Goal: Task Accomplishment & Management: Manage account settings

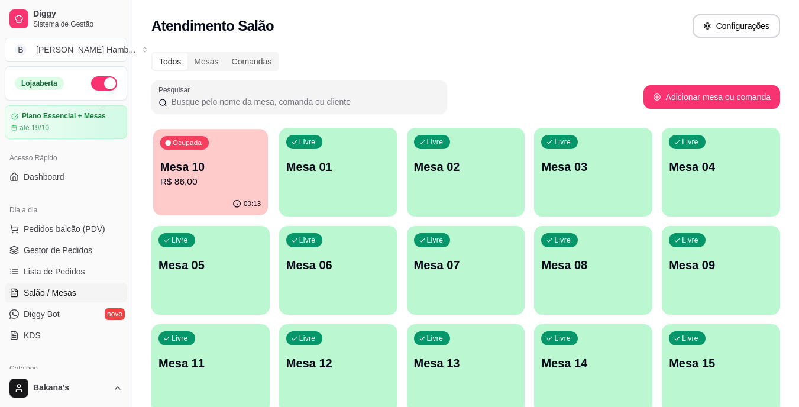
click at [258, 163] on p "Mesa 10" at bounding box center [210, 167] width 101 height 16
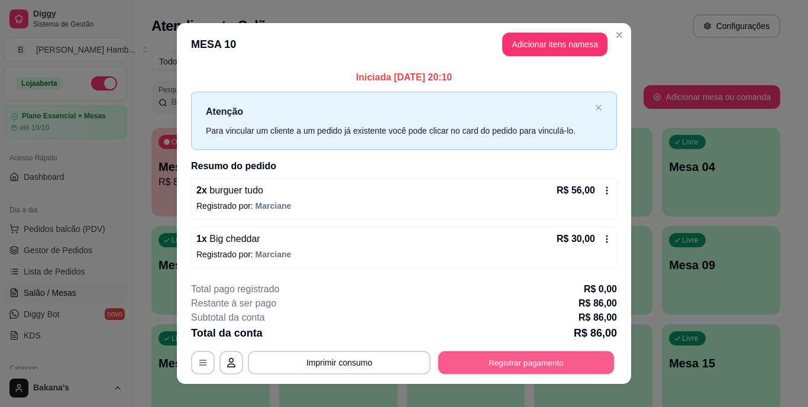
click at [521, 364] on button "Registrar pagamento" at bounding box center [526, 362] width 176 height 23
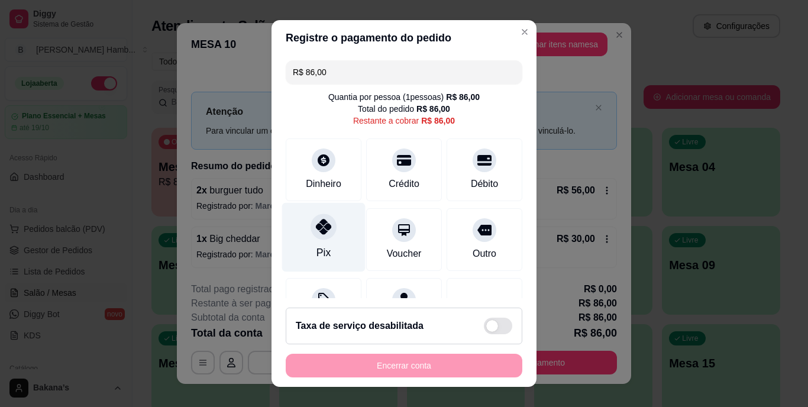
click at [316, 229] on icon at bounding box center [323, 226] width 15 height 15
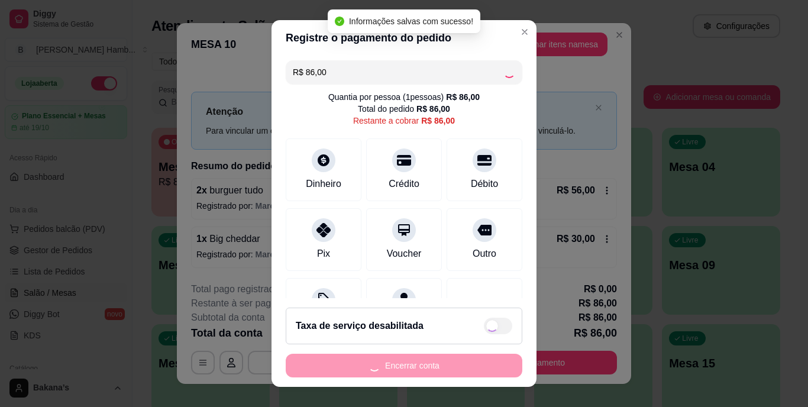
type input "R$ 0,00"
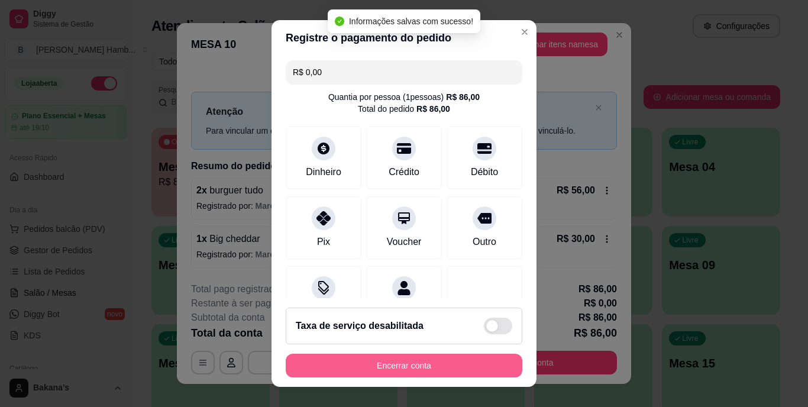
click at [358, 367] on button "Encerrar conta" at bounding box center [404, 366] width 236 height 24
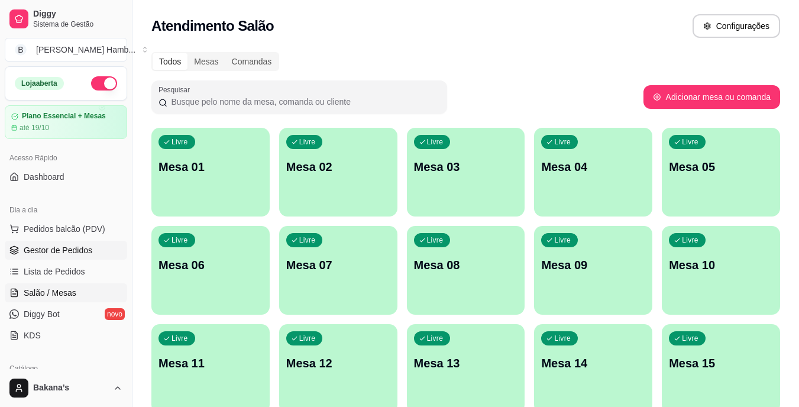
click at [60, 250] on span "Gestor de Pedidos" at bounding box center [58, 250] width 69 height 12
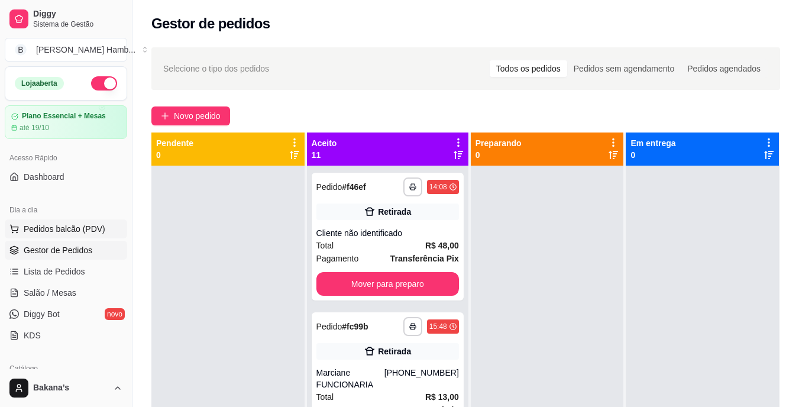
click at [64, 228] on span "Pedidos balcão (PDV)" at bounding box center [65, 229] width 82 height 12
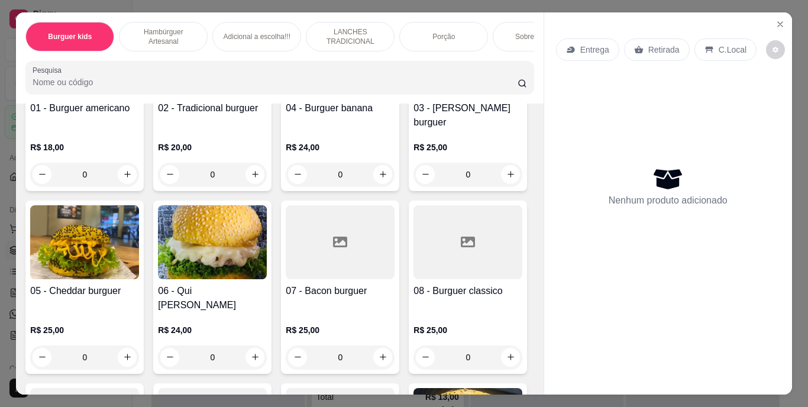
scroll to position [414, 0]
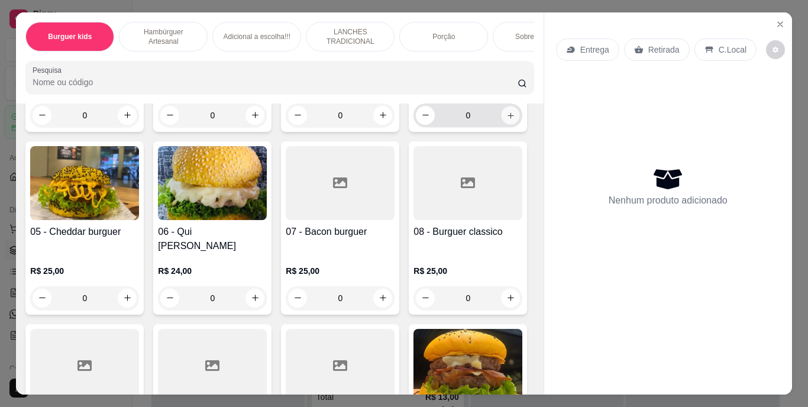
click at [506, 119] on icon "increase-product-quantity" at bounding box center [510, 115] width 9 height 9
type input "2"
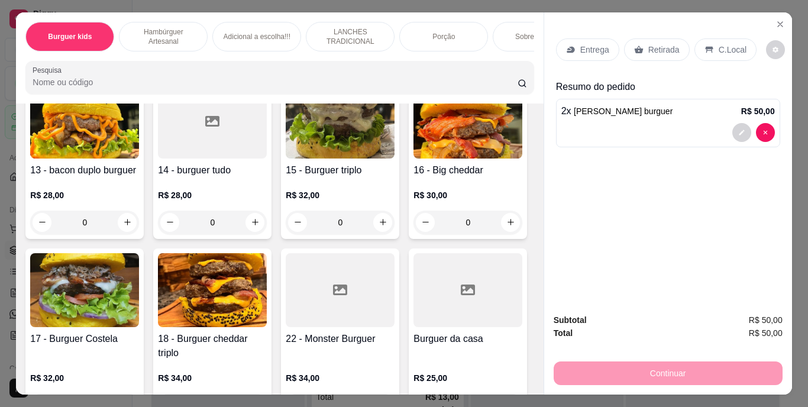
scroll to position [946, 0]
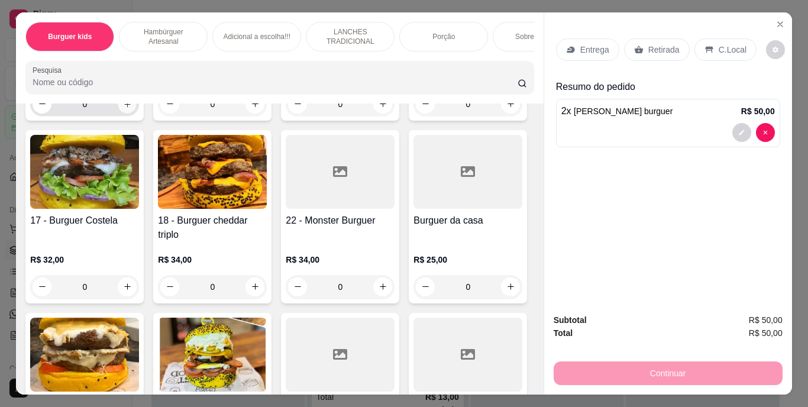
click at [124, 107] on icon "increase-product-quantity" at bounding box center [127, 104] width 6 height 6
type input "1"
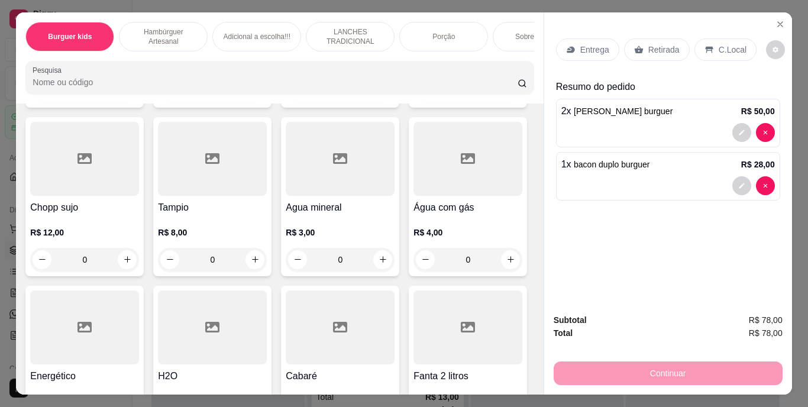
scroll to position [3489, 0]
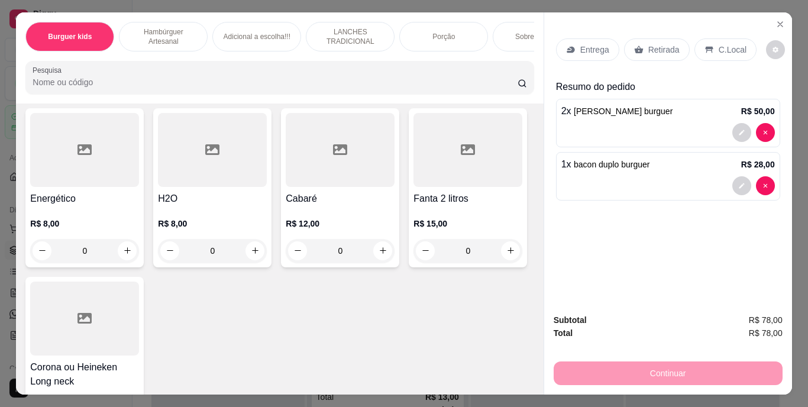
type input "1"
click at [665, 49] on p "Retirada" at bounding box center [663, 50] width 31 height 12
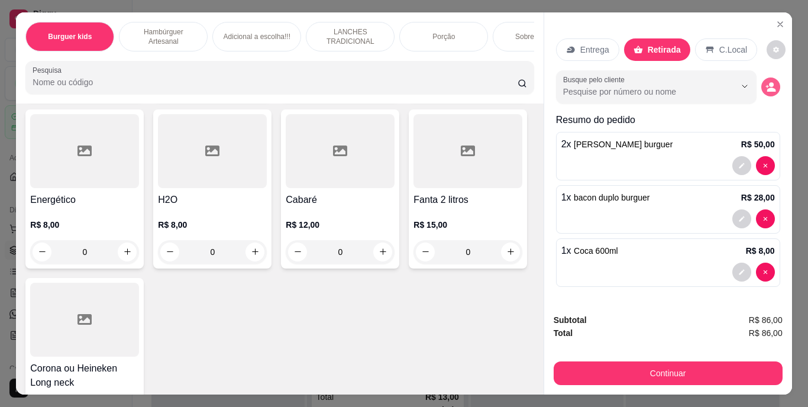
click at [769, 82] on circle "decrease-product-quantity" at bounding box center [771, 84] width 5 height 5
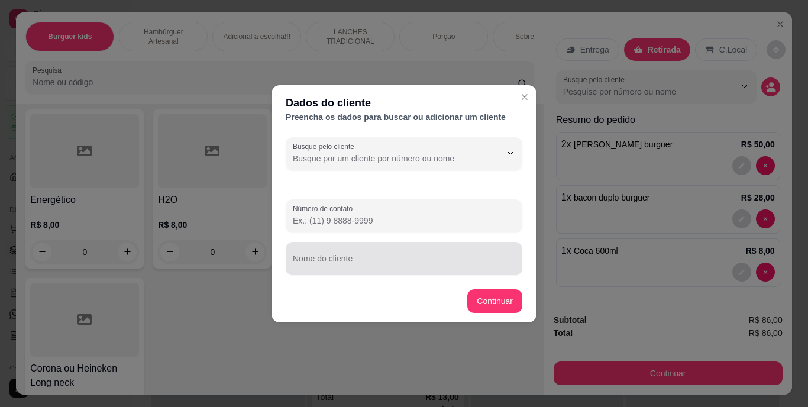
click at [387, 260] on input "Nome do cliente" at bounding box center [404, 263] width 222 height 12
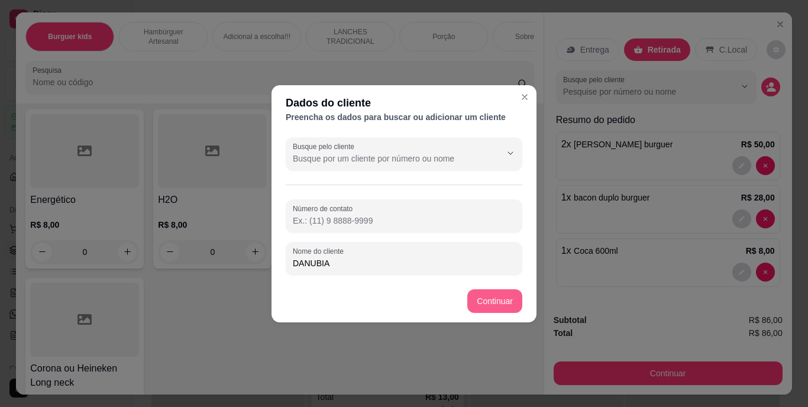
type input "DANUBIA"
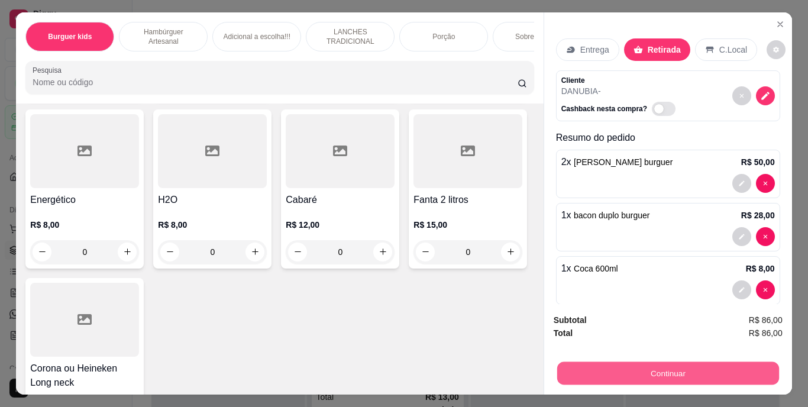
click at [556, 362] on button "Continuar" at bounding box center [667, 373] width 222 height 23
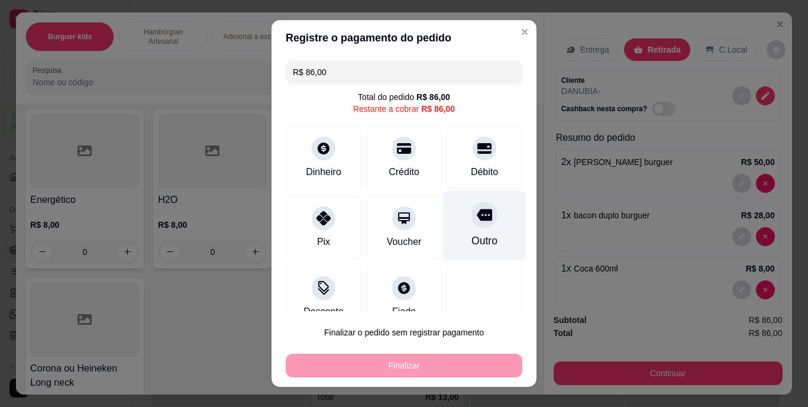
click at [471, 239] on div "Outro" at bounding box center [484, 241] width 26 height 15
type input "R$ 0,00"
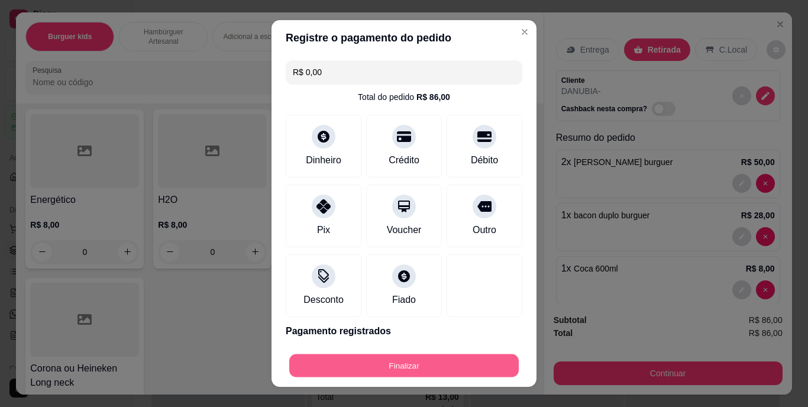
click at [405, 362] on button "Finalizar" at bounding box center [403, 365] width 229 height 23
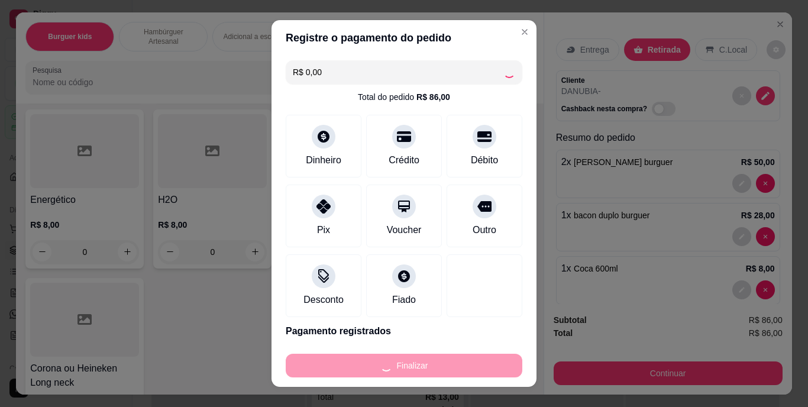
type input "0"
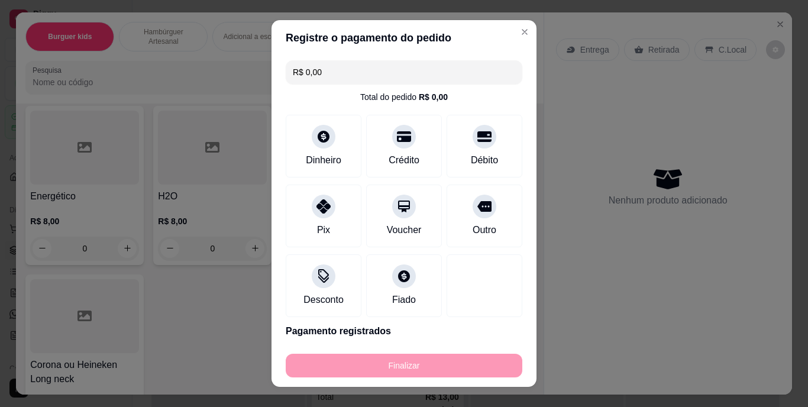
type input "-R$ 86,00"
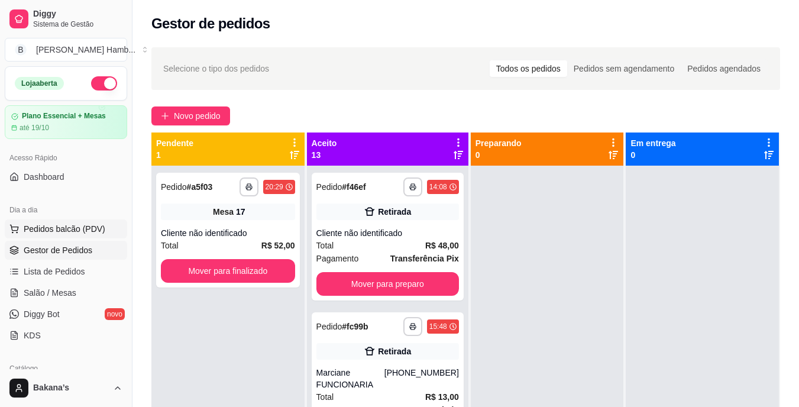
click at [82, 222] on button "Pedidos balcão (PDV)" at bounding box center [66, 228] width 122 height 19
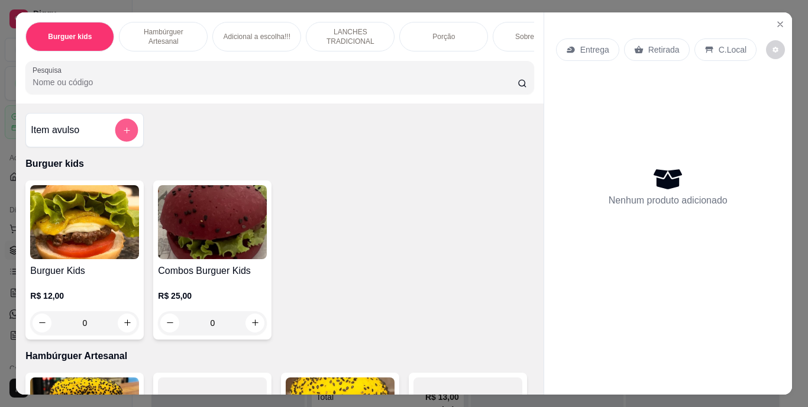
click at [116, 132] on button "add-separate-item" at bounding box center [126, 129] width 23 height 23
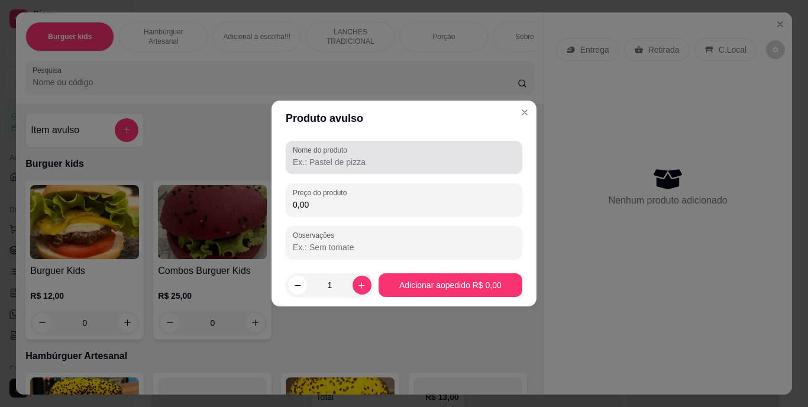
drag, startPoint x: 315, startPoint y: 150, endPoint x: 336, endPoint y: 187, distance: 43.2
click at [315, 150] on label "Nome do produto" at bounding box center [322, 150] width 59 height 10
click at [315, 156] on input "Nome do produto" at bounding box center [404, 162] width 222 height 12
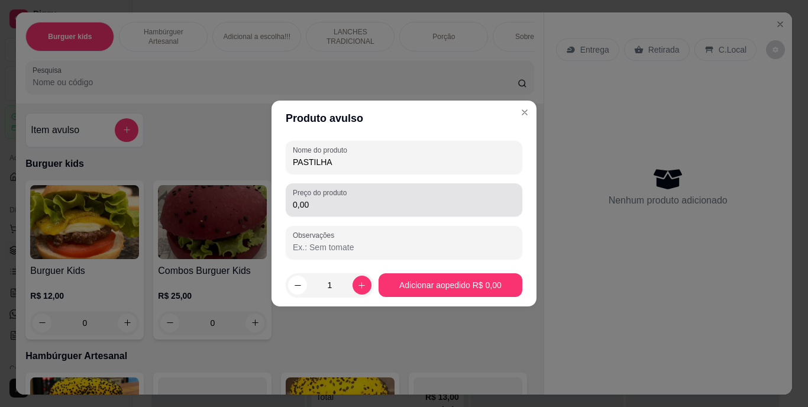
type input "PASTILHA"
click at [338, 206] on input "0,00" at bounding box center [404, 205] width 222 height 12
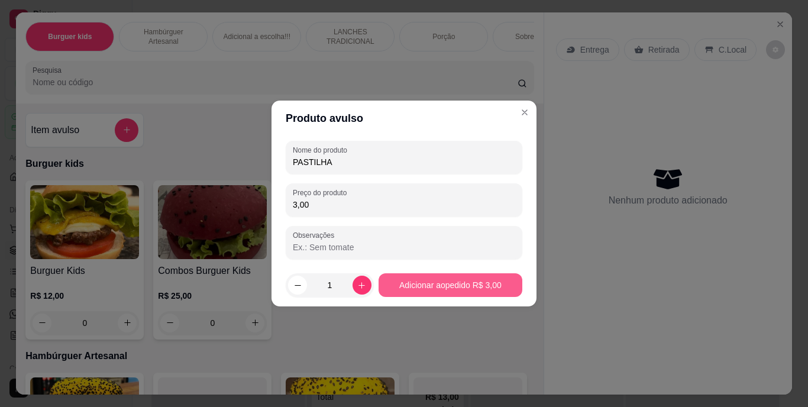
type input "3,00"
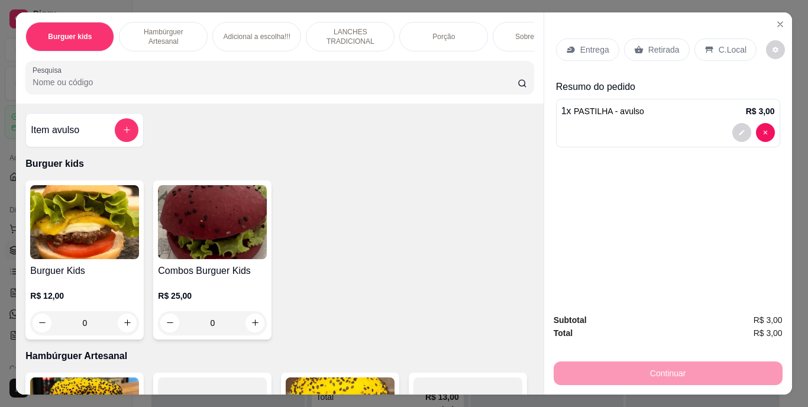
drag, startPoint x: 660, startPoint y: 47, endPoint x: 741, endPoint y: 54, distance: 81.3
click at [661, 47] on p "Retirada" at bounding box center [663, 50] width 31 height 12
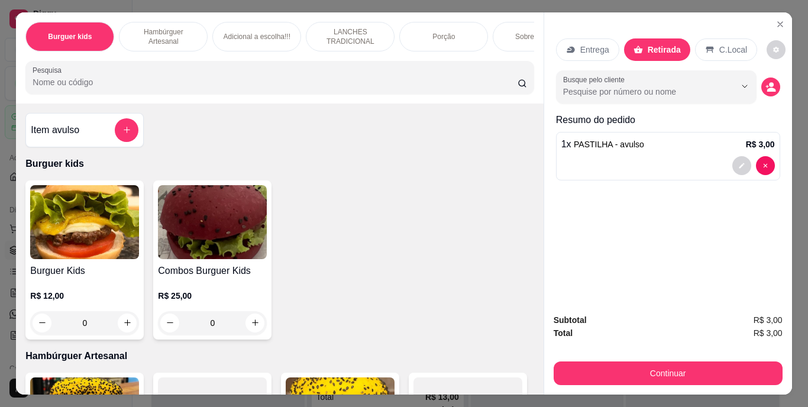
click at [759, 74] on div "Busque pelo cliente" at bounding box center [668, 86] width 224 height 33
click at [424, 85] on input "Pesquisa" at bounding box center [275, 82] width 485 height 12
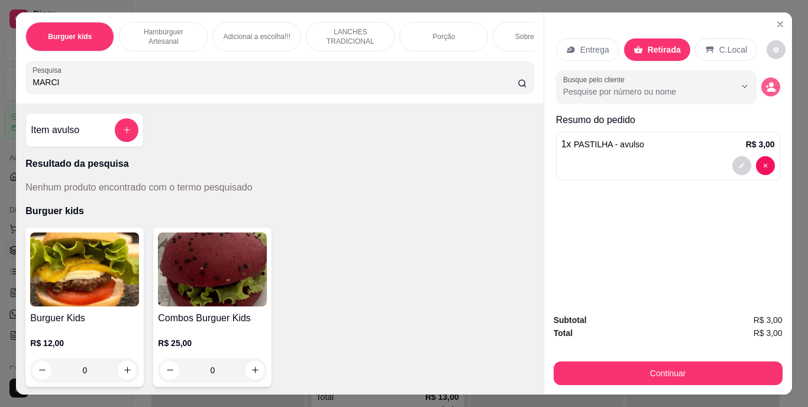
type input "MARCI"
click at [765, 85] on icon "decrease-product-quantity" at bounding box center [766, 86] width 3 height 3
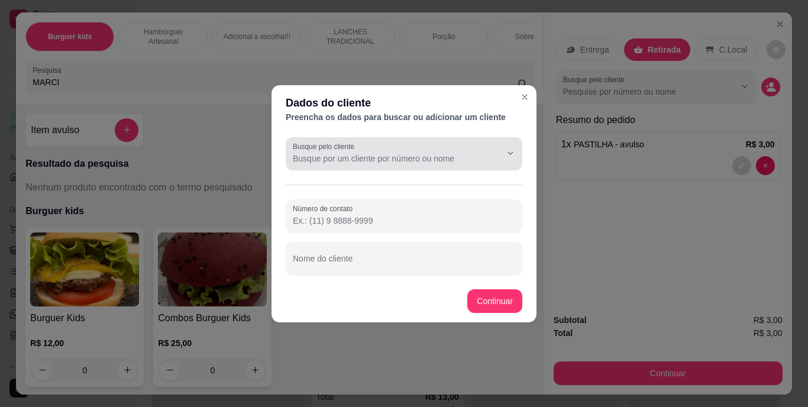
click at [420, 142] on div at bounding box center [404, 154] width 222 height 24
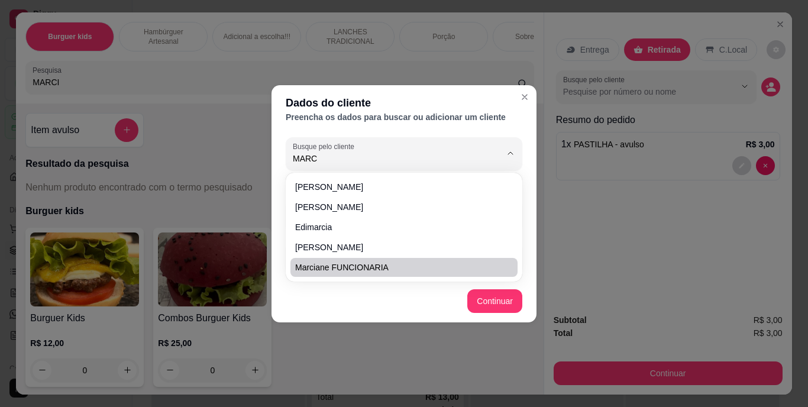
click at [406, 262] on li "Marciane FUNCIONARIA" at bounding box center [403, 267] width 227 height 19
type input "Marciane FUNCIONARIA"
type input "[PHONE_NUMBER]"
type input "Marciane FUNCIONARIA"
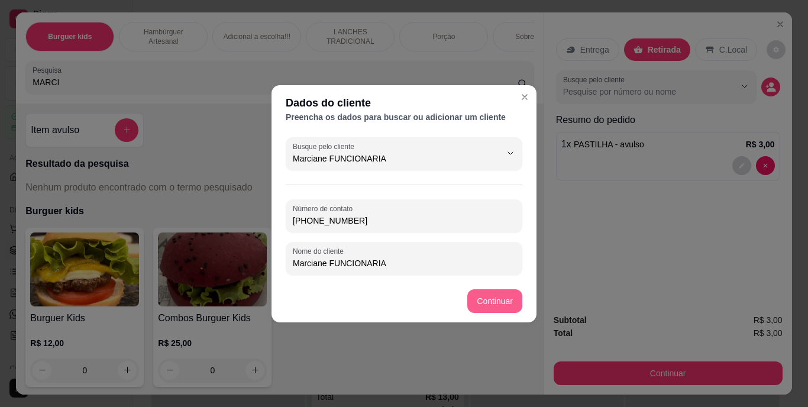
type input "Marciane FUNCIONARIA"
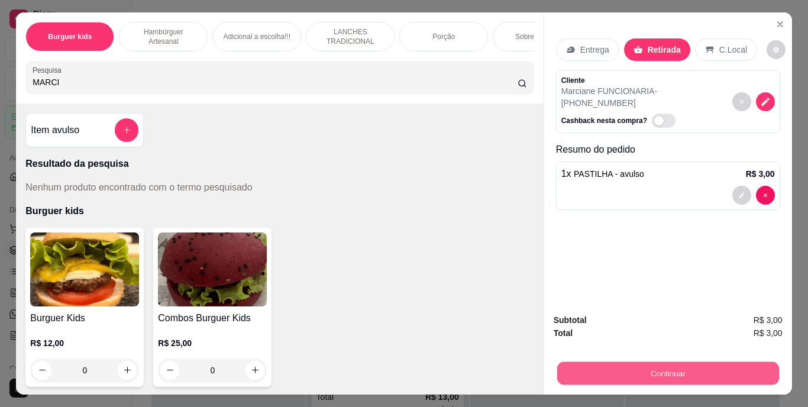
click at [724, 366] on button "Continuar" at bounding box center [667, 373] width 222 height 23
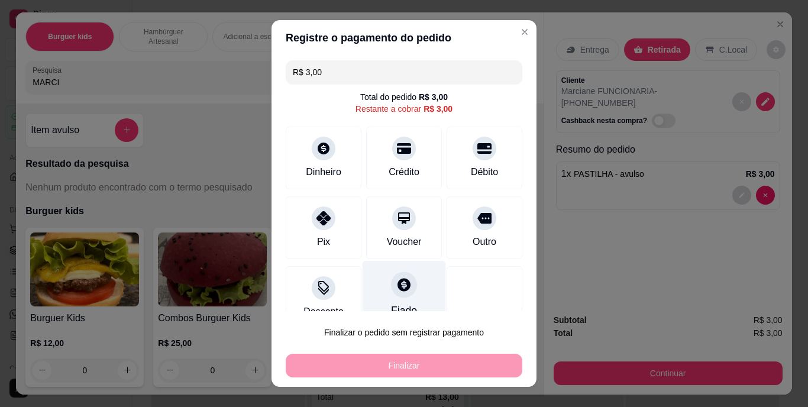
click at [393, 296] on div at bounding box center [404, 285] width 26 height 26
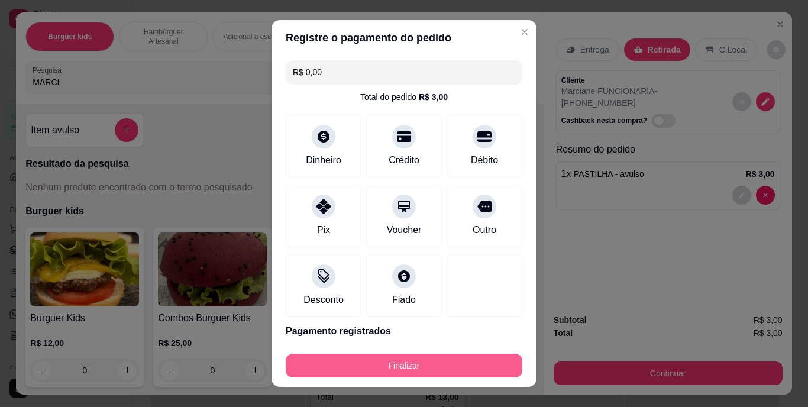
click at [420, 366] on button "Finalizar" at bounding box center [404, 366] width 236 height 24
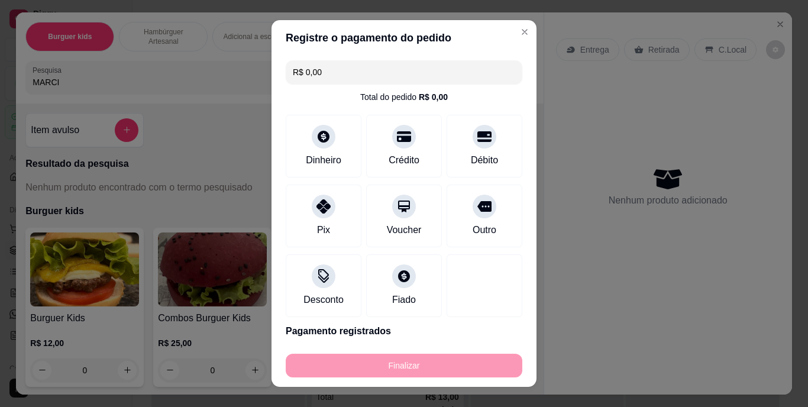
type input "-R$ 3,00"
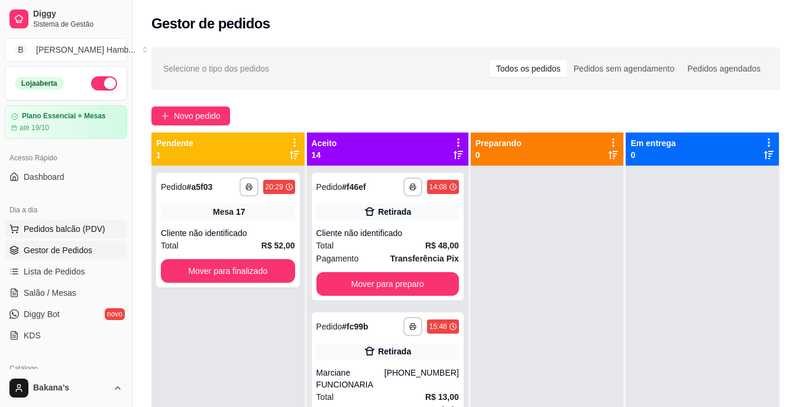
click at [47, 225] on span "Pedidos balcão (PDV)" at bounding box center [65, 229] width 82 height 12
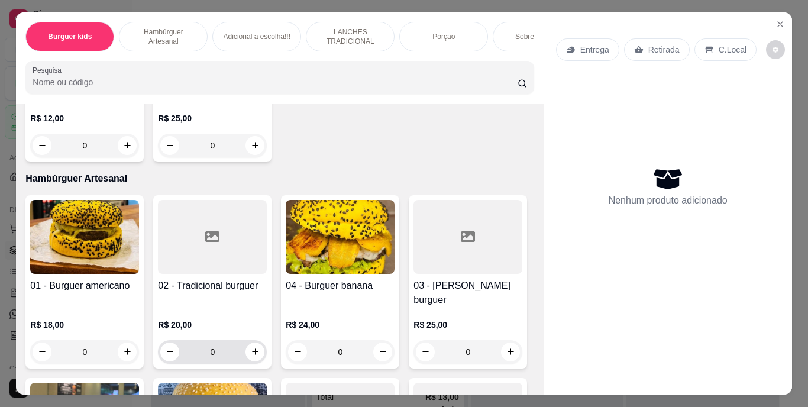
scroll to position [236, 0]
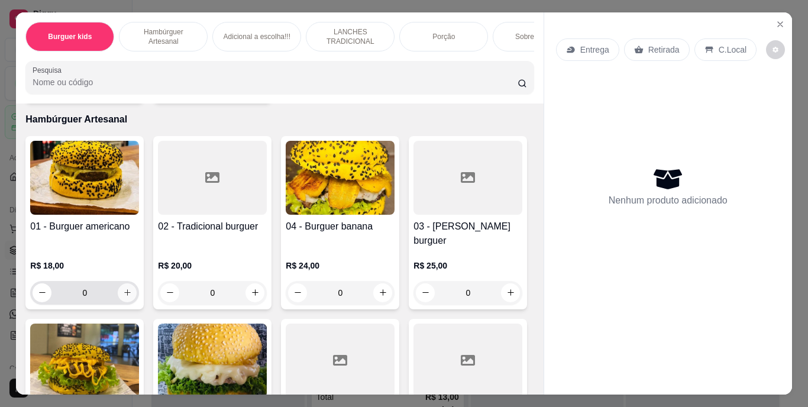
click at [126, 283] on button "increase-product-quantity" at bounding box center [127, 292] width 19 height 19
type input "1"
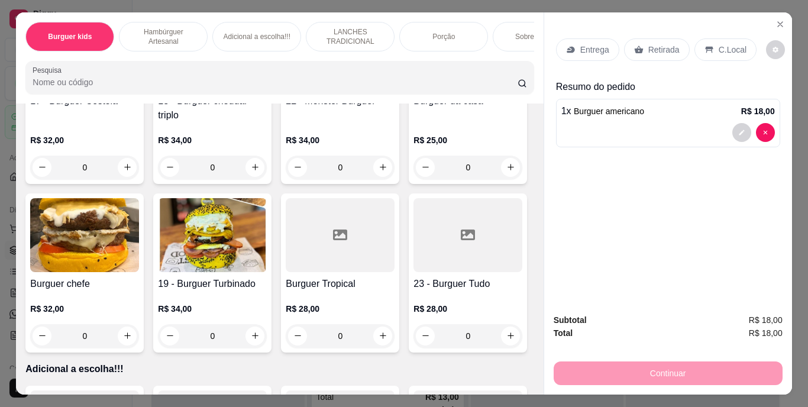
scroll to position [1301, 0]
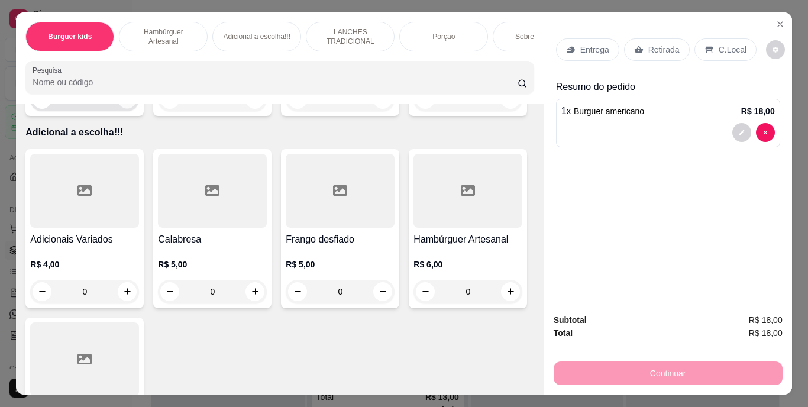
click at [132, 103] on icon "increase-product-quantity" at bounding box center [127, 99] width 9 height 9
type input "2"
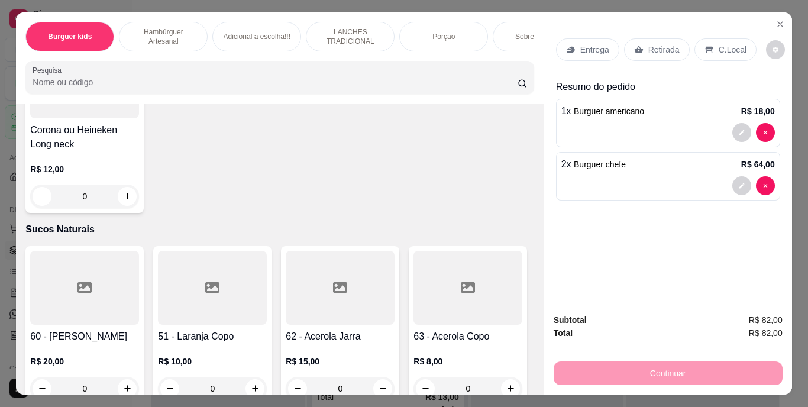
scroll to position [3665, 0]
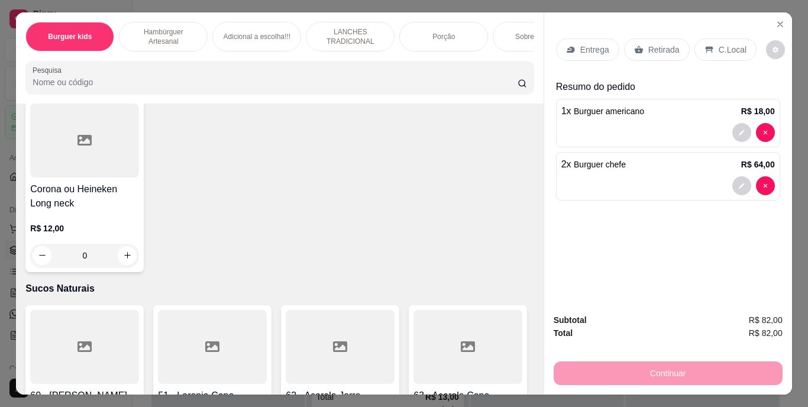
type input "1"
click at [581, 44] on p "Entrega" at bounding box center [594, 50] width 29 height 12
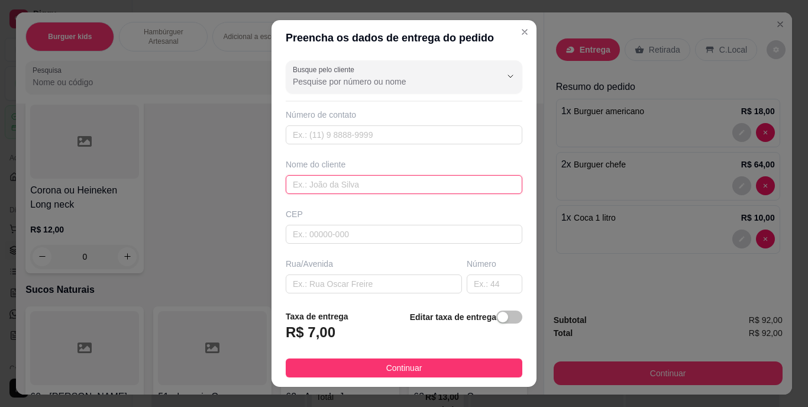
click at [373, 180] on input "text" at bounding box center [404, 184] width 236 height 19
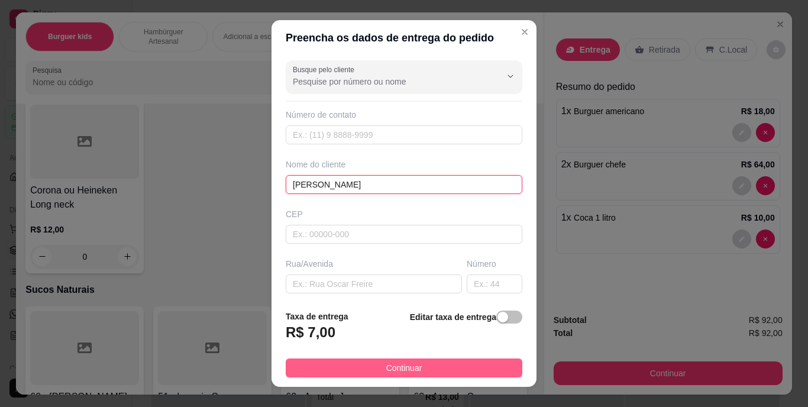
type input "[PERSON_NAME]"
click at [459, 364] on button "Continuar" at bounding box center [404, 367] width 236 height 19
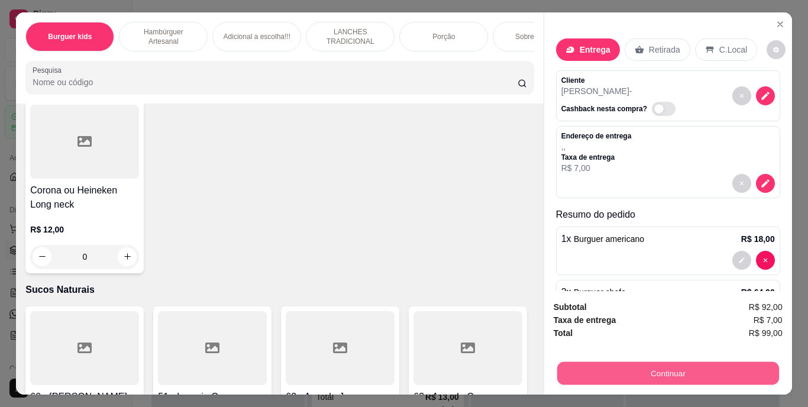
click at [599, 364] on button "Continuar" at bounding box center [667, 373] width 222 height 23
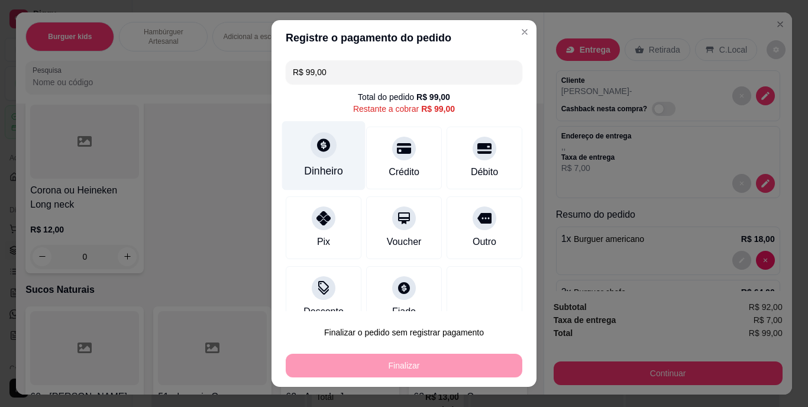
click at [317, 148] on icon at bounding box center [323, 145] width 13 height 13
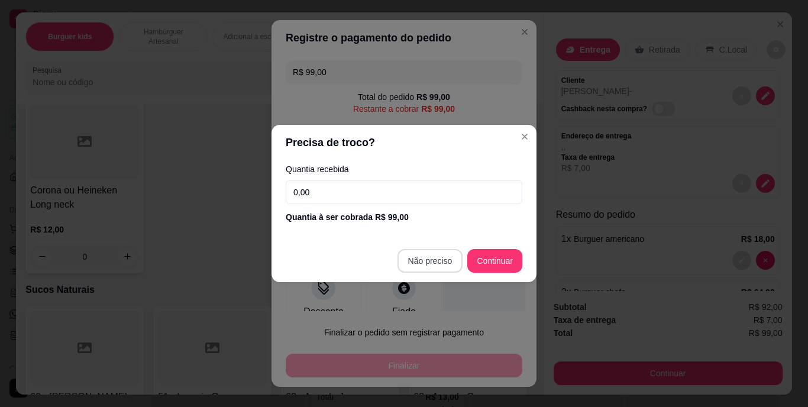
type input "R$ 0,00"
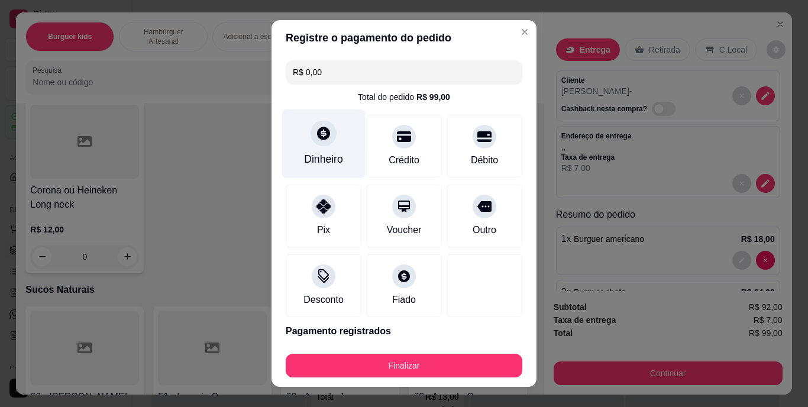
click at [342, 159] on div "Dinheiro" at bounding box center [323, 143] width 83 height 69
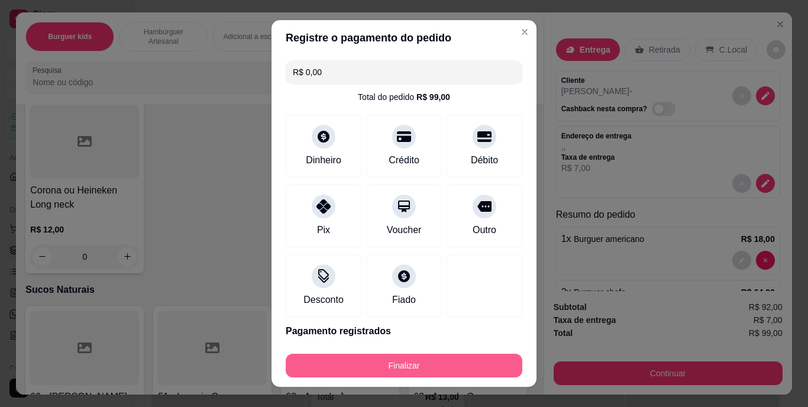
click at [406, 358] on button "Finalizar" at bounding box center [404, 366] width 236 height 24
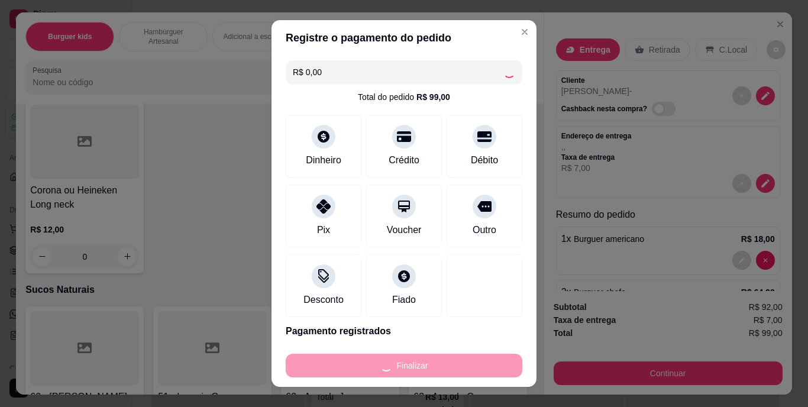
type input "0"
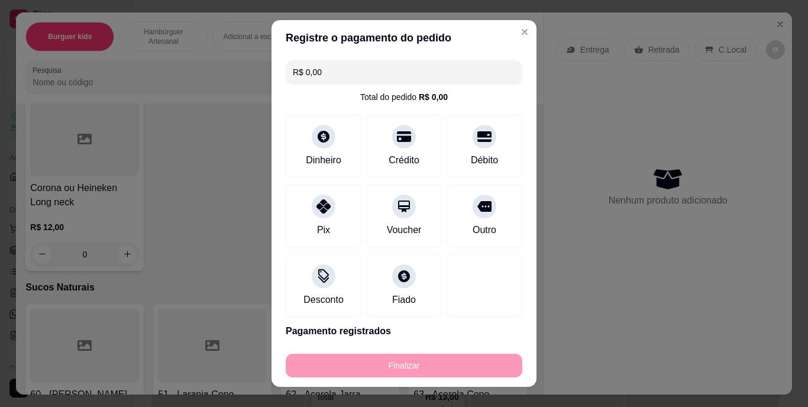
type input "-R$ 99,00"
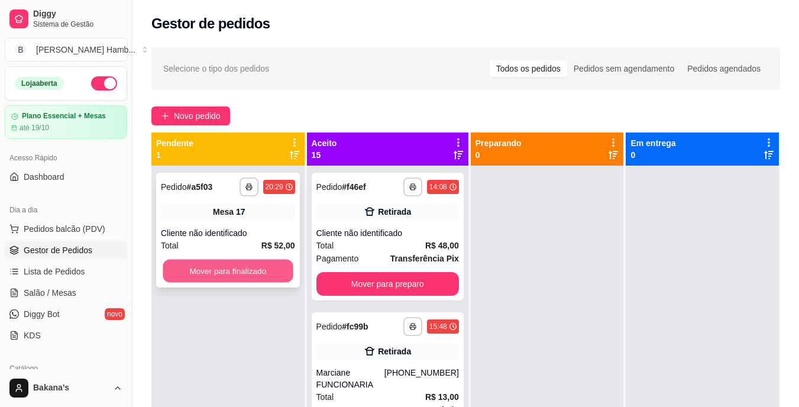
click at [240, 263] on button "Mover para finalizado" at bounding box center [228, 271] width 130 height 23
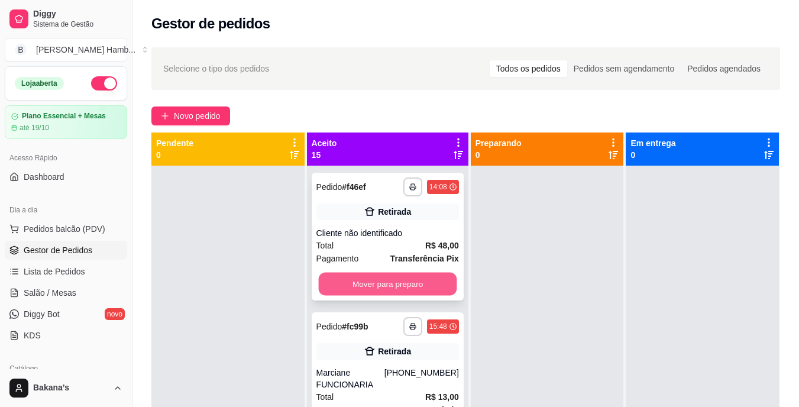
click at [356, 277] on button "Mover para preparo" at bounding box center [387, 284] width 138 height 23
click at [371, 312] on div "**********" at bounding box center [388, 382] width 152 height 140
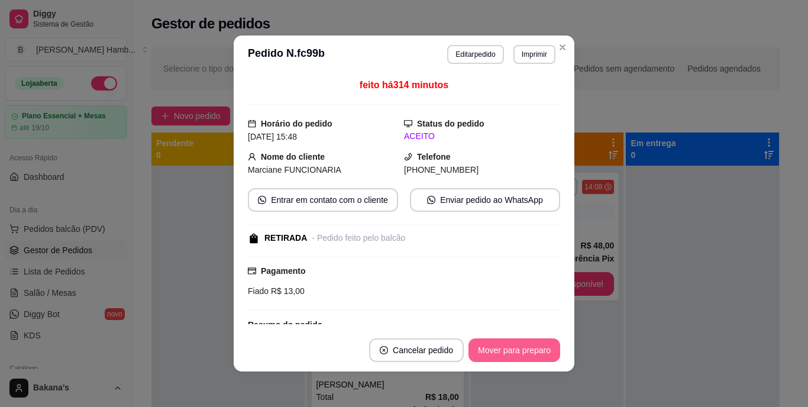
click at [481, 344] on button "Mover para preparo" at bounding box center [514, 350] width 92 height 24
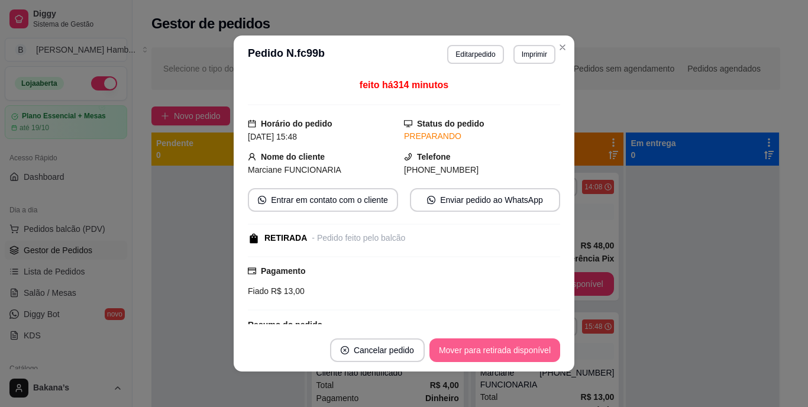
click at [482, 344] on button "Mover para retirada disponível" at bounding box center [494, 350] width 131 height 24
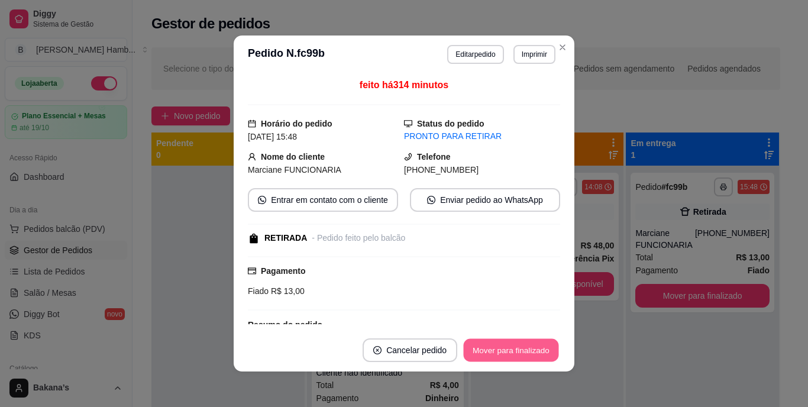
click at [482, 343] on button "Mover para finalizado" at bounding box center [510, 350] width 95 height 23
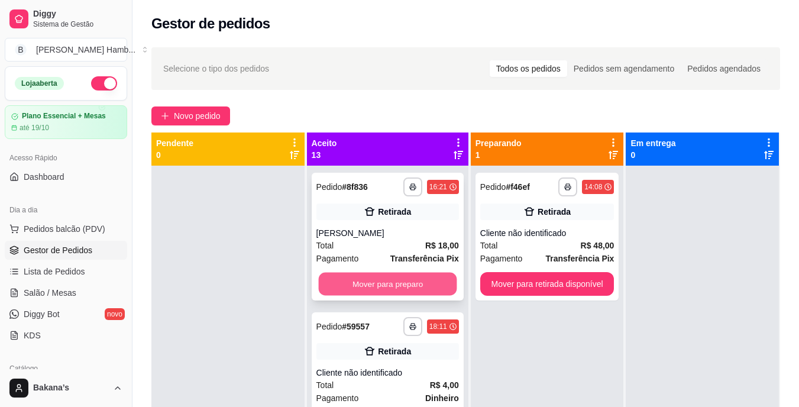
click at [364, 281] on button "Mover para preparo" at bounding box center [387, 284] width 138 height 23
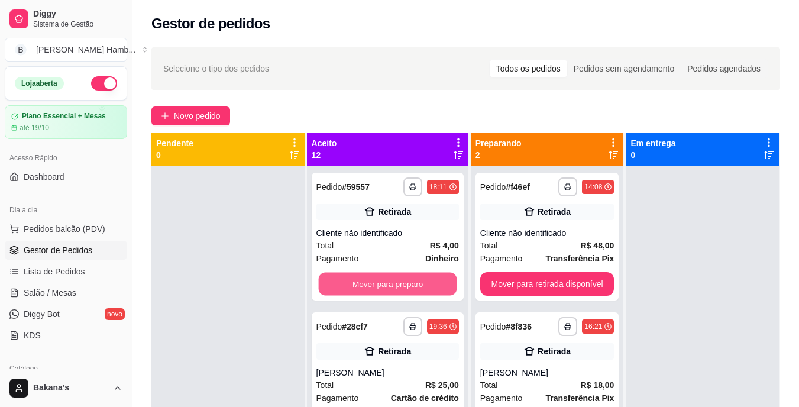
click at [364, 281] on button "Mover para preparo" at bounding box center [387, 284] width 138 height 23
click at [373, 278] on button "Mover para preparo" at bounding box center [387, 284] width 142 height 24
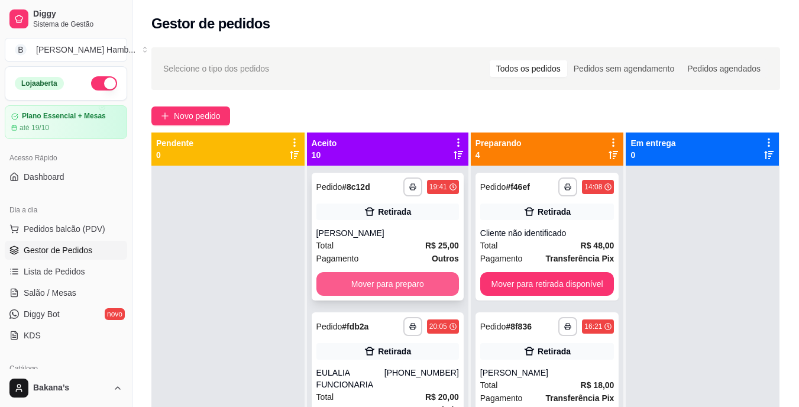
click at [384, 274] on button "Mover para preparo" at bounding box center [387, 284] width 142 height 24
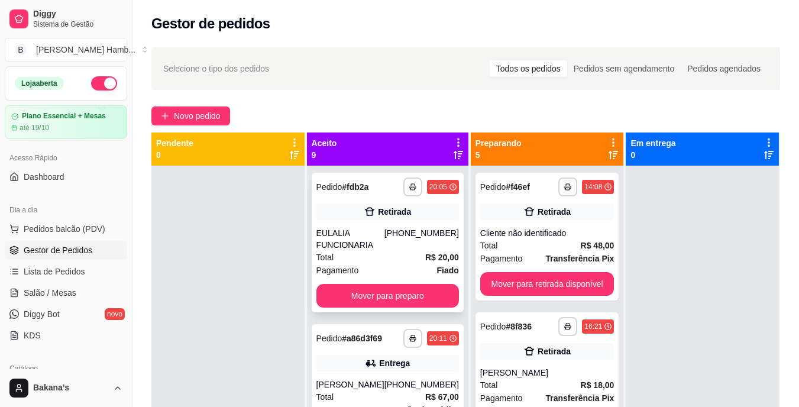
click at [368, 267] on div "Pagamento Fiado" at bounding box center [387, 270] width 142 height 13
click at [391, 297] on button "Mover para preparo" at bounding box center [387, 296] width 142 height 24
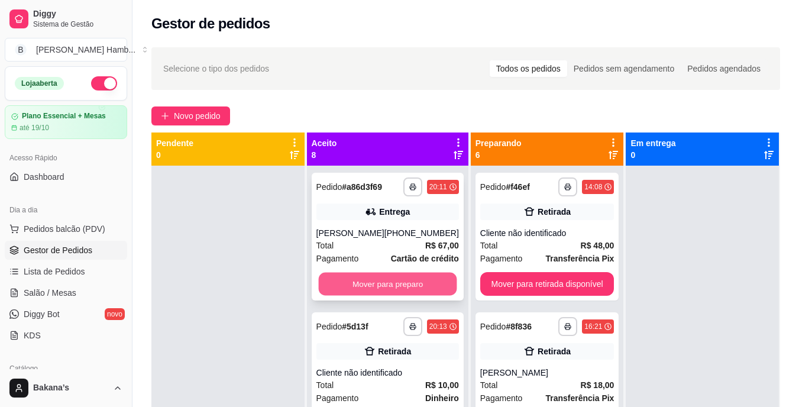
click at [387, 282] on button "Mover para preparo" at bounding box center [387, 284] width 138 height 23
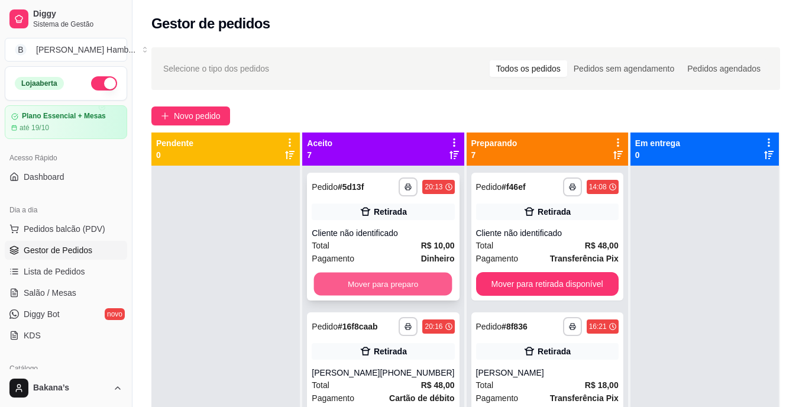
click at [390, 278] on button "Mover para preparo" at bounding box center [383, 284] width 138 height 23
click at [400, 280] on button "Mover para preparo" at bounding box center [383, 284] width 138 height 23
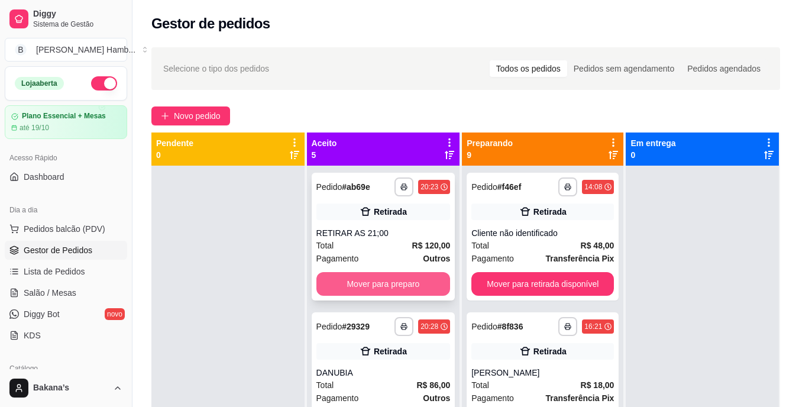
click at [404, 278] on button "Mover para preparo" at bounding box center [383, 284] width 134 height 24
click at [406, 278] on button "Mover para preparo" at bounding box center [383, 284] width 130 height 23
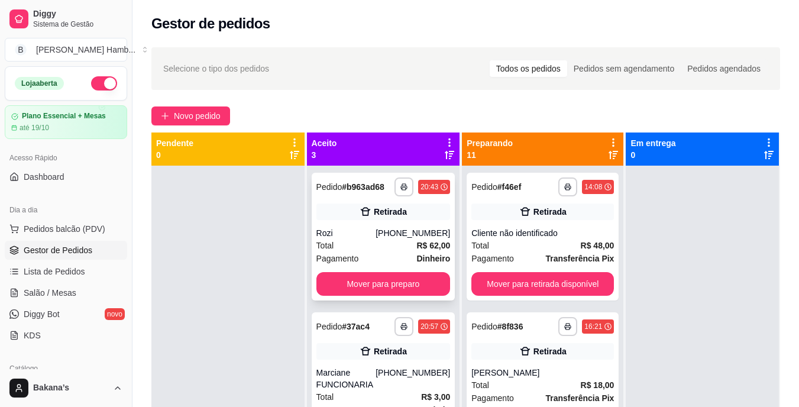
click at [415, 281] on div "**********" at bounding box center [384, 237] width 144 height 128
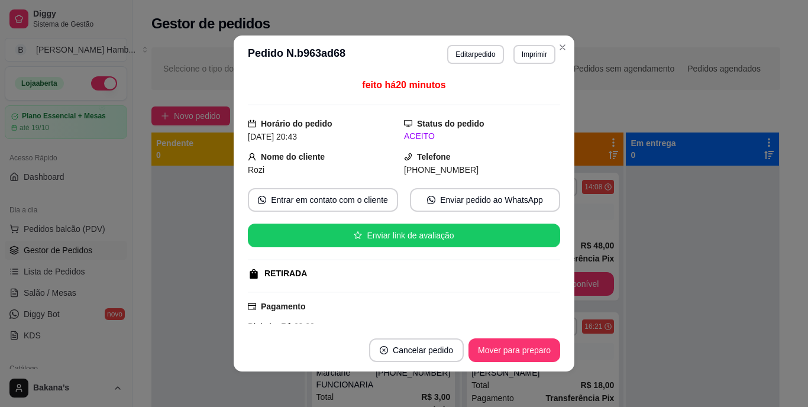
click at [415, 285] on div "feito há 20 minutos Horário do pedido [DATE] 20:43 Status do pedido ACEITO Nome…" at bounding box center [404, 201] width 312 height 246
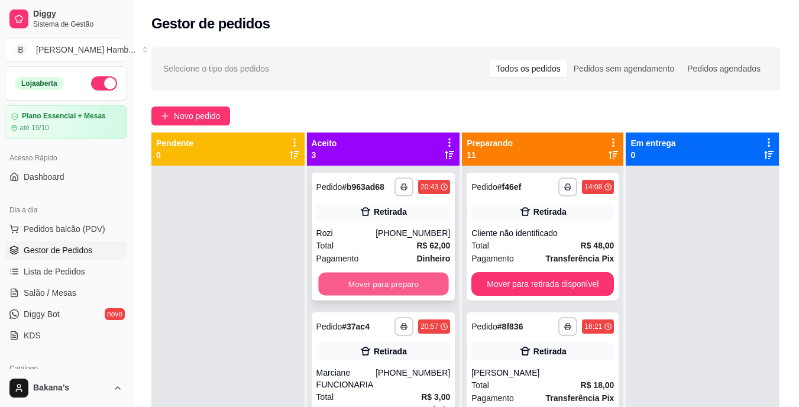
click at [401, 293] on button "Mover para preparo" at bounding box center [383, 284] width 130 height 23
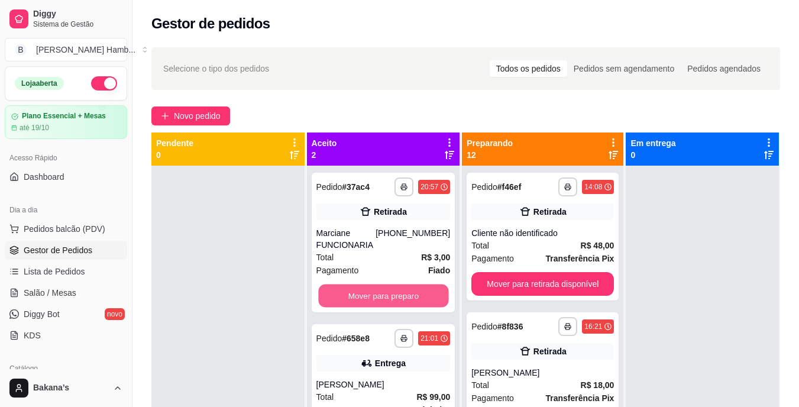
click at [401, 293] on button "Mover para preparo" at bounding box center [383, 295] width 130 height 23
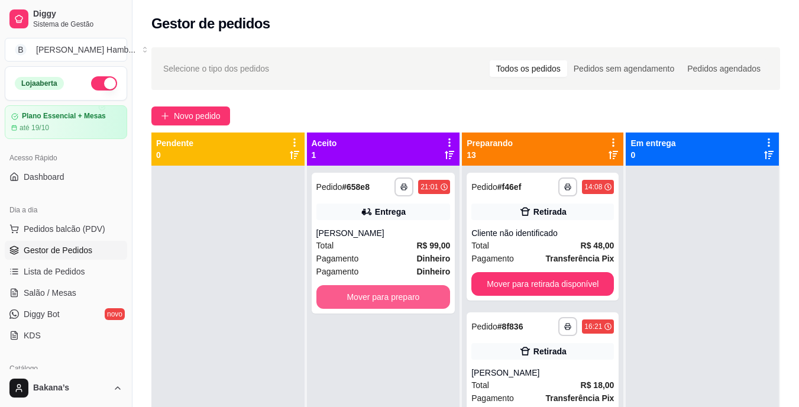
click at [401, 291] on button "Mover para preparo" at bounding box center [383, 297] width 134 height 24
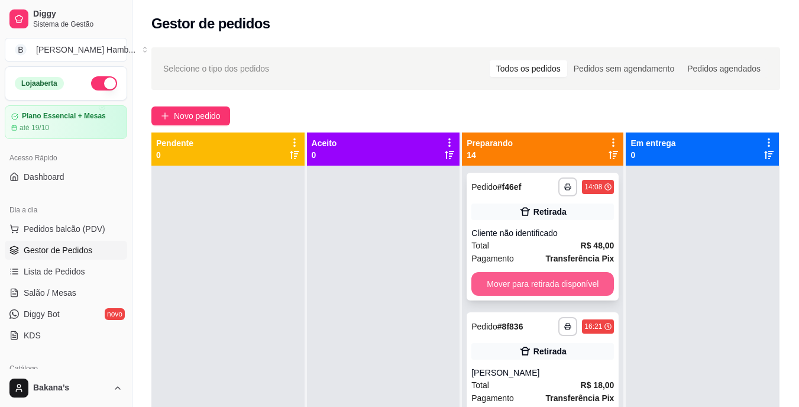
click at [505, 284] on button "Mover para retirada disponível" at bounding box center [542, 284] width 142 height 24
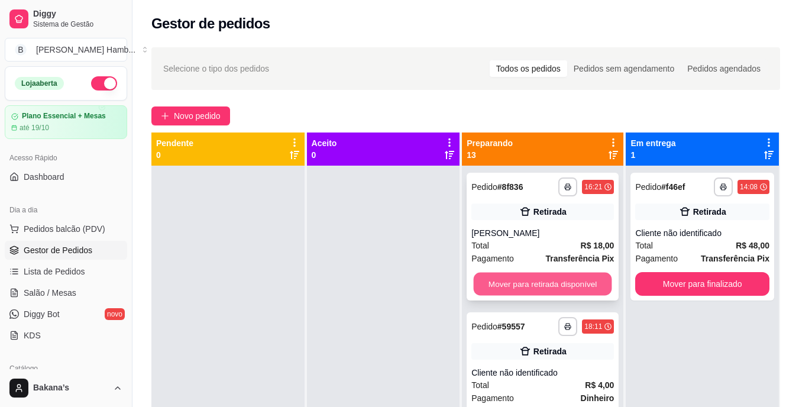
click at [505, 284] on button "Mover para retirada disponível" at bounding box center [543, 284] width 138 height 23
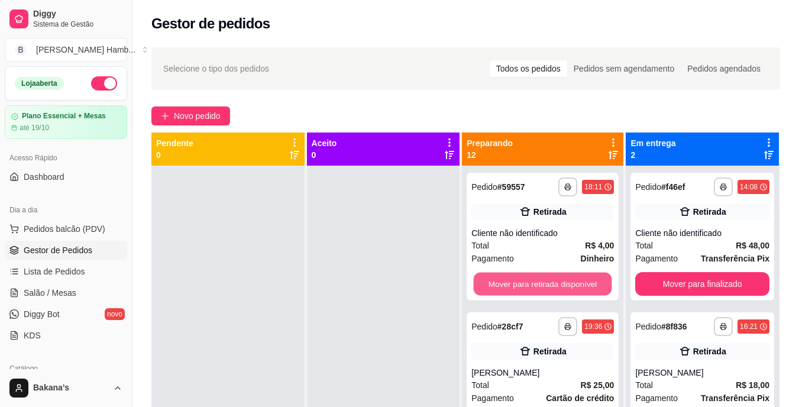
click at [506, 284] on button "Mover para retirada disponível" at bounding box center [543, 284] width 138 height 23
click at [508, 284] on button "Mover para retirada disponível" at bounding box center [542, 284] width 142 height 24
click at [508, 284] on button "Mover para retirada disponível" at bounding box center [543, 284] width 138 height 23
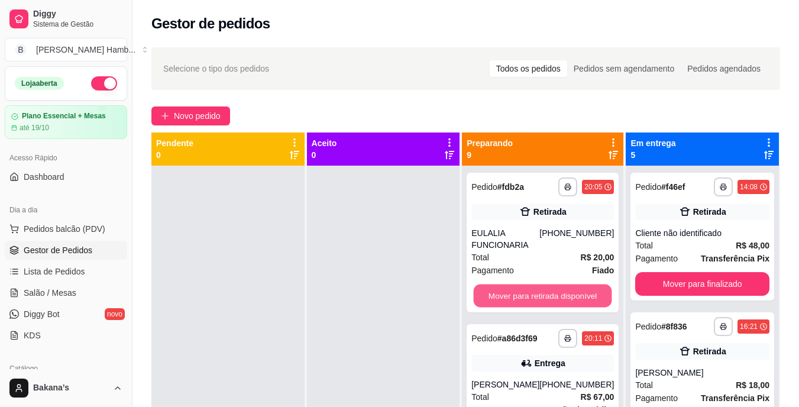
click at [508, 284] on button "Mover para retirada disponível" at bounding box center [543, 295] width 138 height 23
click at [546, 291] on button "Mover para retirada disponível" at bounding box center [542, 296] width 142 height 24
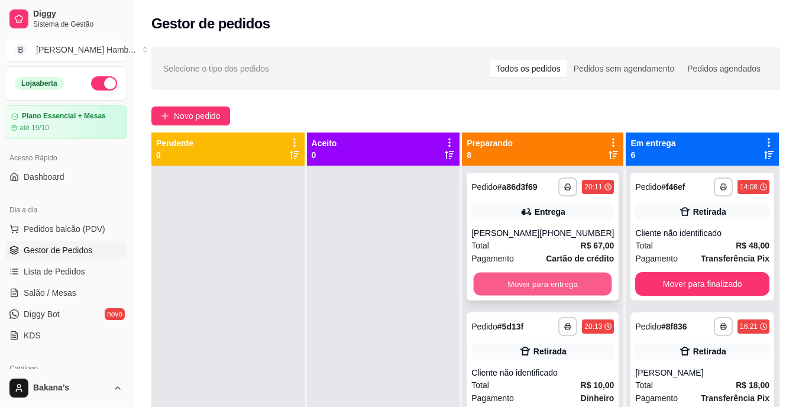
click at [561, 289] on button "Mover para entrega" at bounding box center [543, 284] width 138 height 23
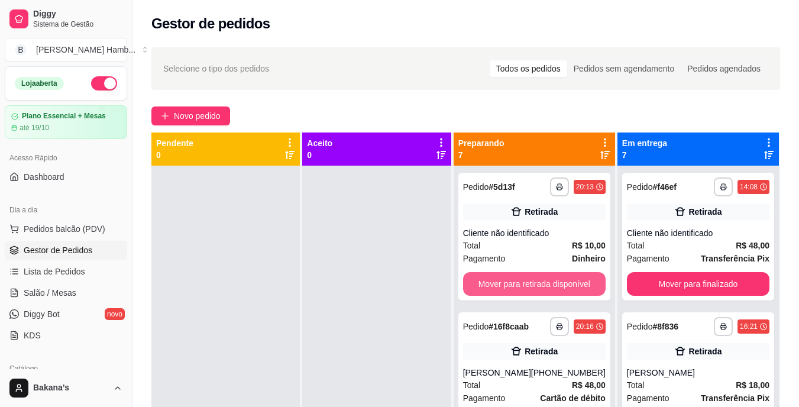
click at [560, 288] on button "Mover para retirada disponível" at bounding box center [534, 284] width 142 height 24
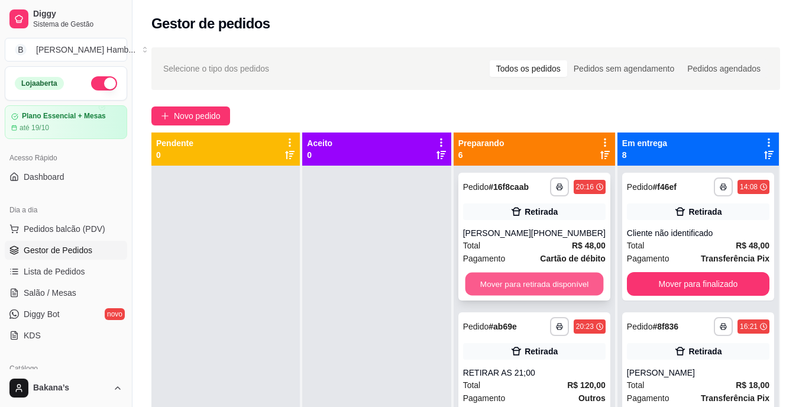
click at [560, 283] on button "Mover para retirada disponível" at bounding box center [534, 284] width 138 height 23
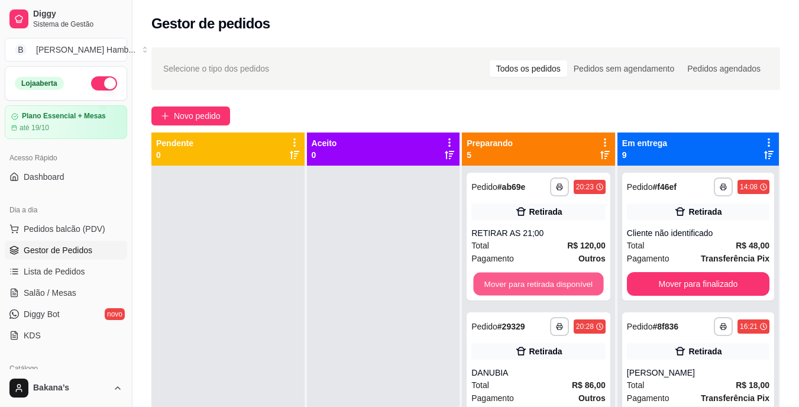
click at [560, 283] on button "Mover para retirada disponível" at bounding box center [539, 284] width 130 height 23
click at [560, 283] on button "Mover para retirada disponível" at bounding box center [538, 284] width 134 height 24
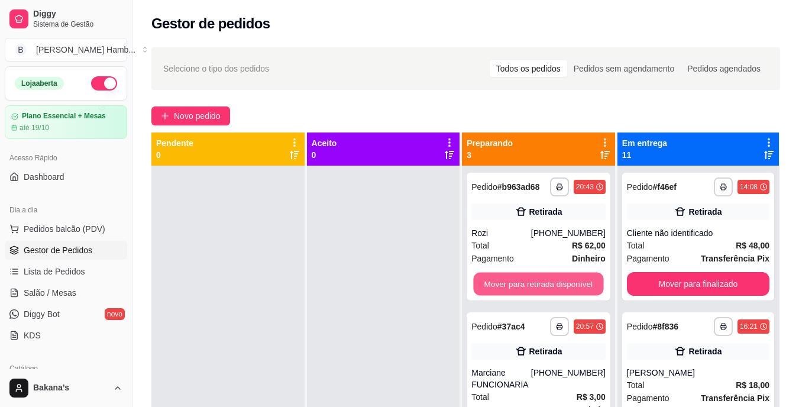
click at [560, 283] on button "Mover para retirada disponível" at bounding box center [539, 284] width 130 height 23
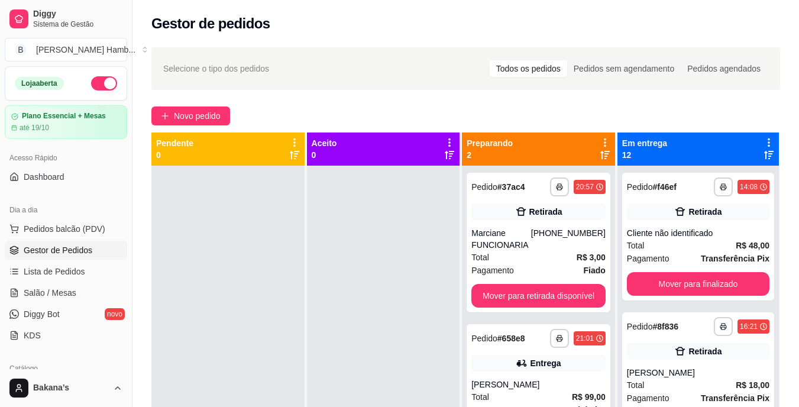
click at [560, 283] on div "**********" at bounding box center [538, 243] width 144 height 140
click at [582, 287] on button "Mover para retirada disponível" at bounding box center [539, 295] width 130 height 23
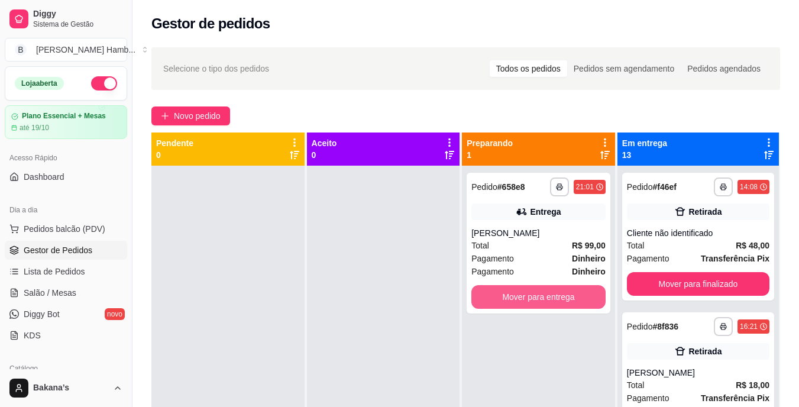
click at [582, 287] on button "Mover para entrega" at bounding box center [538, 297] width 134 height 24
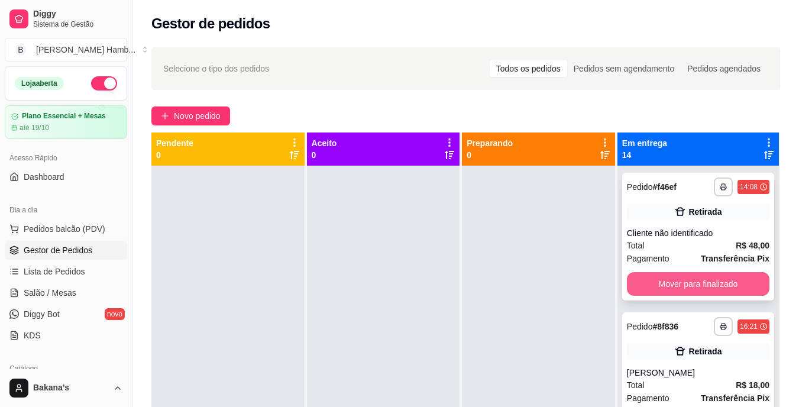
click at [644, 278] on button "Mover para finalizado" at bounding box center [698, 284] width 142 height 24
click at [644, 278] on button "Mover para finalizado" at bounding box center [697, 284] width 138 height 23
click at [644, 278] on button "Mover para finalizado" at bounding box center [698, 284] width 142 height 24
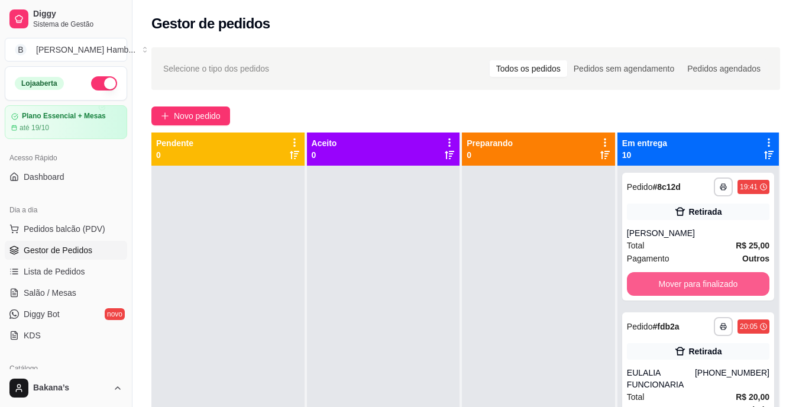
click at [645, 278] on button "Mover para finalizado" at bounding box center [698, 284] width 142 height 24
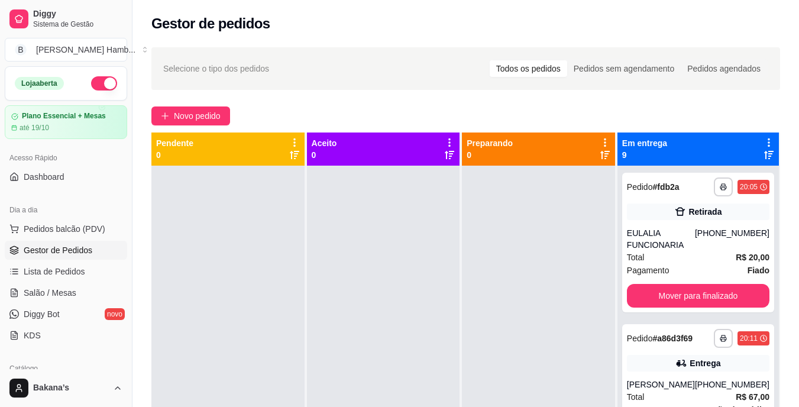
click at [645, 278] on div "**********" at bounding box center [698, 243] width 152 height 140
click at [647, 287] on button "Mover para finalizado" at bounding box center [697, 295] width 138 height 23
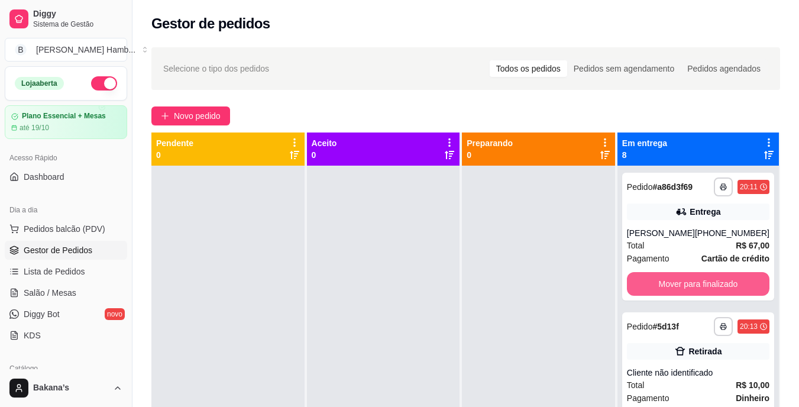
click at [647, 287] on button "Mover para finalizado" at bounding box center [698, 284] width 142 height 24
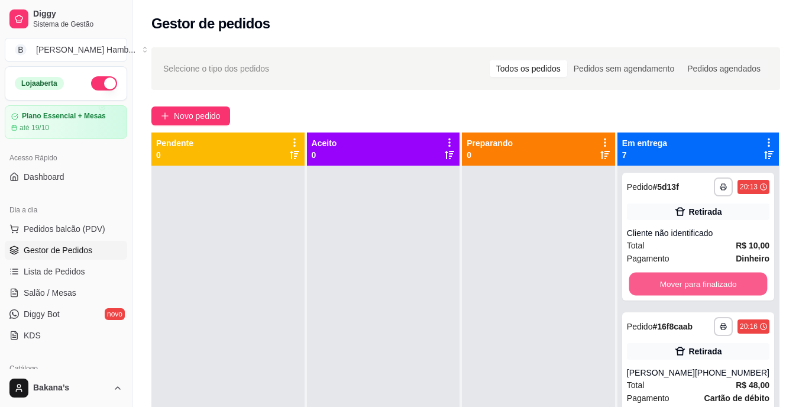
click at [647, 286] on button "Mover para finalizado" at bounding box center [697, 284] width 138 height 23
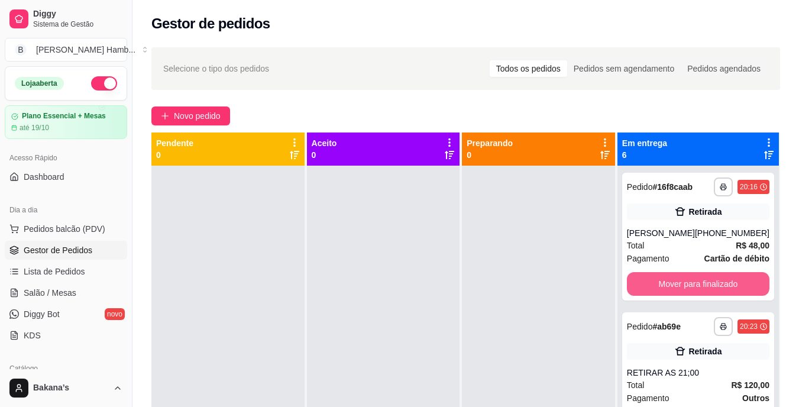
click at [647, 286] on button "Mover para finalizado" at bounding box center [698, 284] width 142 height 24
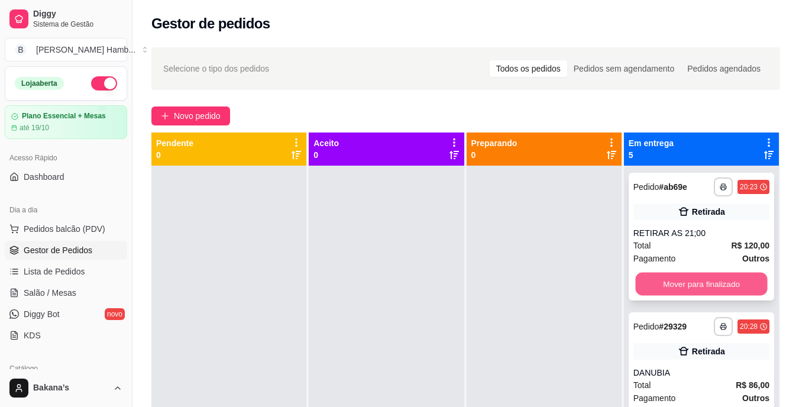
click at [647, 287] on button "Mover para finalizado" at bounding box center [701, 284] width 132 height 23
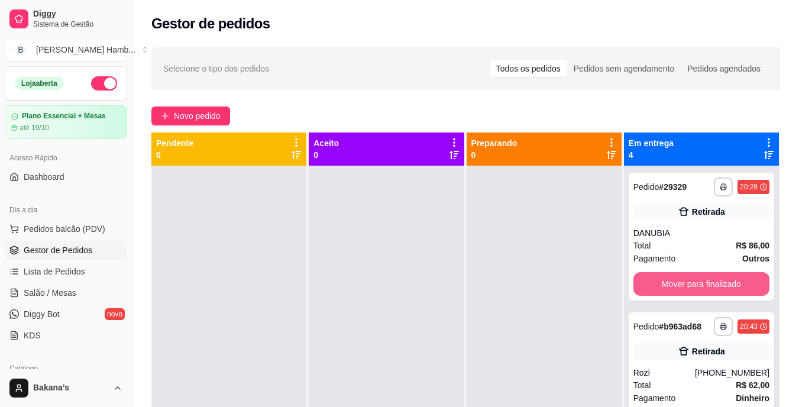
click at [648, 287] on button "Mover para finalizado" at bounding box center [701, 284] width 136 height 24
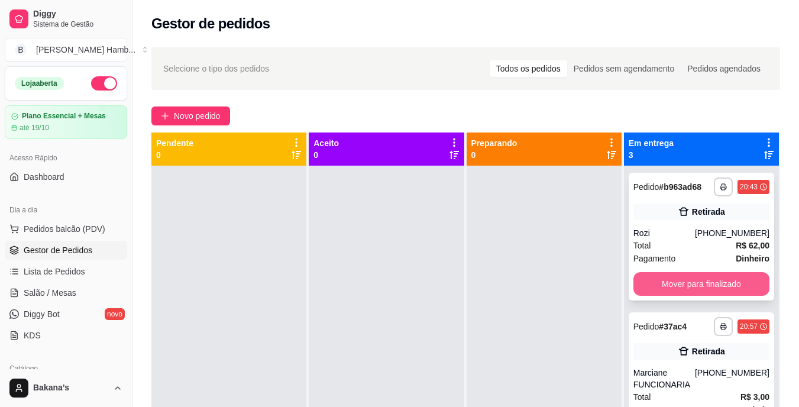
click at [647, 287] on button "Mover para finalizado" at bounding box center [701, 284] width 136 height 24
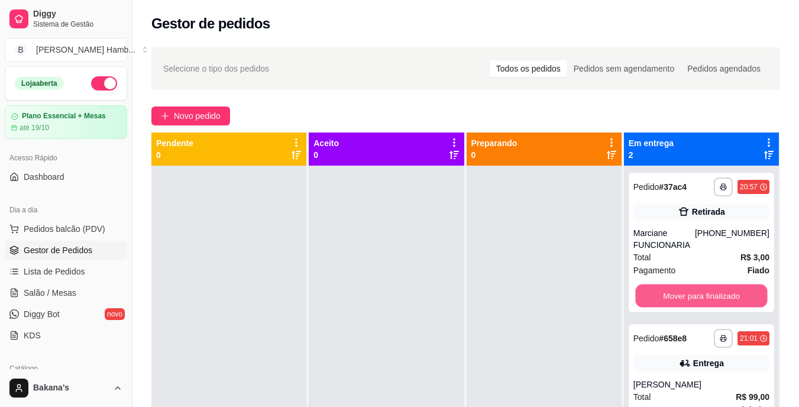
click at [646, 287] on button "Mover para finalizado" at bounding box center [701, 295] width 132 height 23
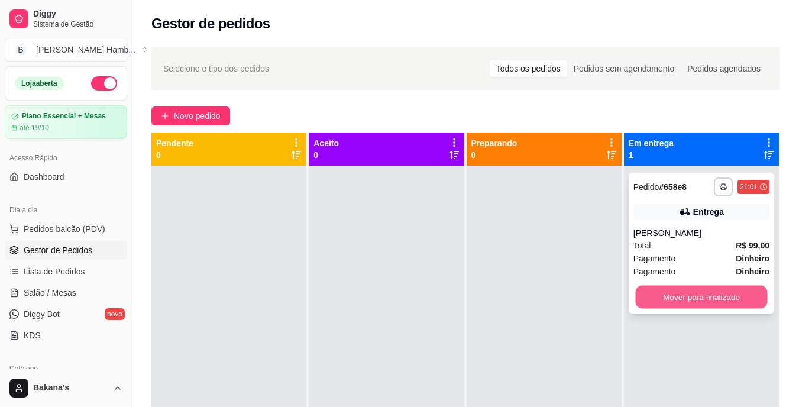
click at [644, 287] on button "Mover para finalizado" at bounding box center [701, 297] width 132 height 23
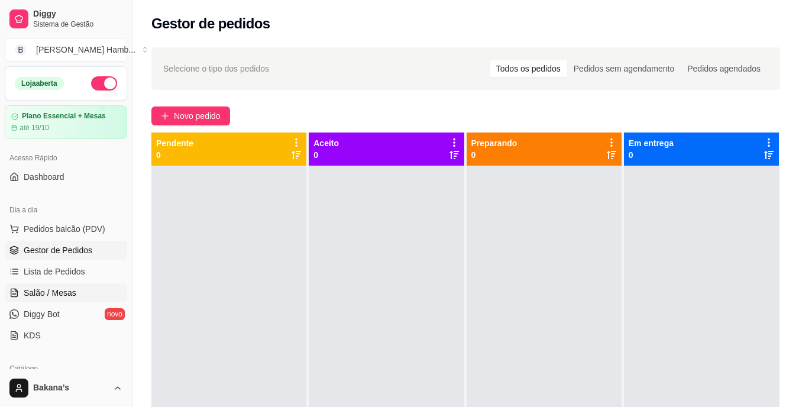
click at [90, 291] on link "Salão / Mesas" at bounding box center [66, 292] width 122 height 19
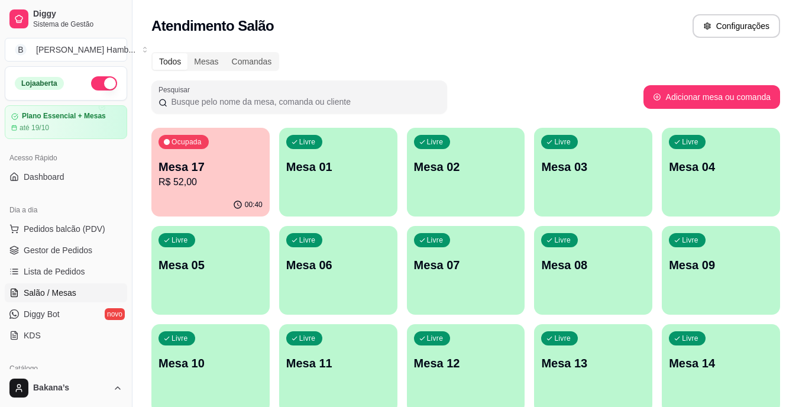
click at [158, 177] on div "Ocupada Mesa 17 R$ 52,00" at bounding box center [210, 161] width 118 height 66
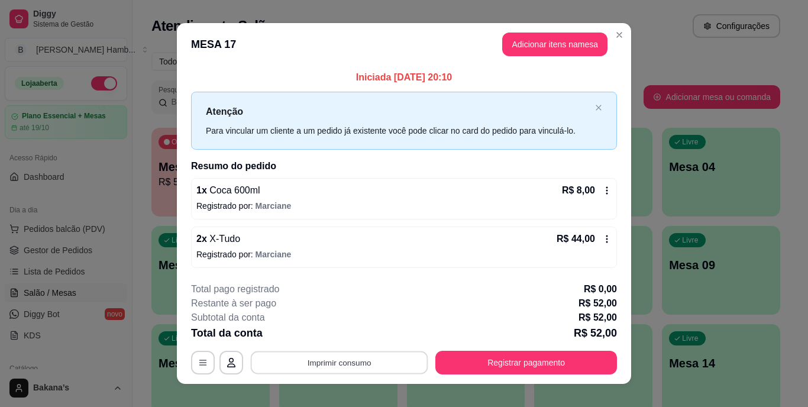
click at [412, 356] on button "Imprimir consumo" at bounding box center [339, 362] width 177 height 23
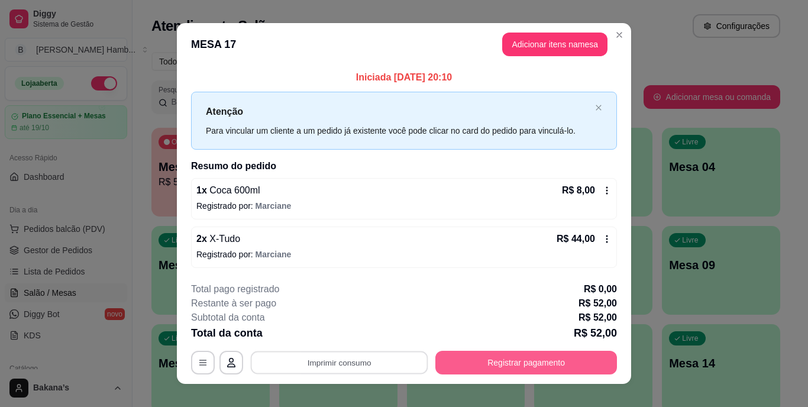
click at [534, 362] on button "Registrar pagamento" at bounding box center [525, 363] width 181 height 24
click at [479, 361] on button "Registrar pagamento" at bounding box center [525, 363] width 181 height 24
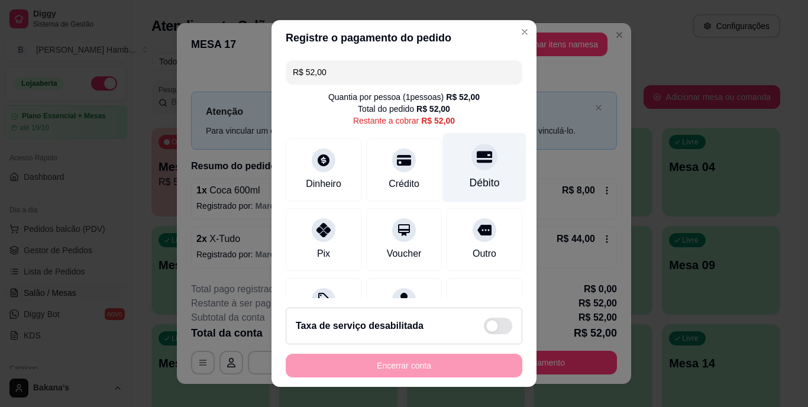
click at [471, 167] on div at bounding box center [484, 157] width 26 height 26
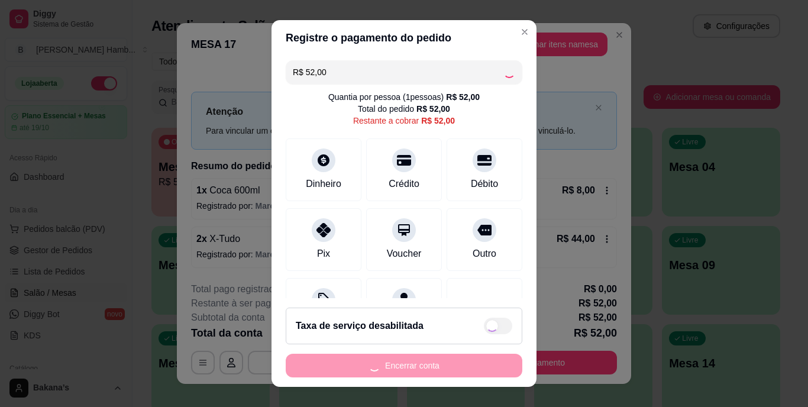
type input "R$ 0,00"
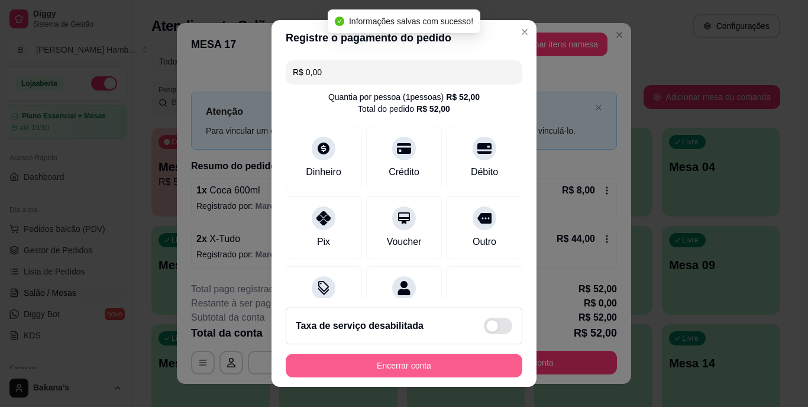
click at [404, 361] on button "Encerrar conta" at bounding box center [404, 366] width 236 height 24
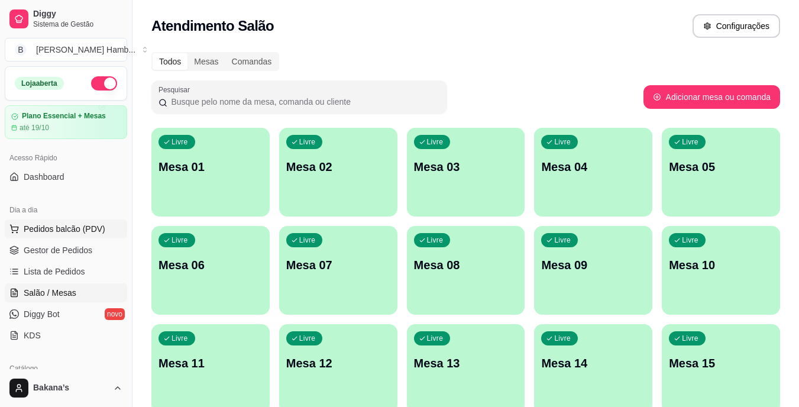
click at [102, 225] on button "Pedidos balcão (PDV)" at bounding box center [66, 228] width 122 height 19
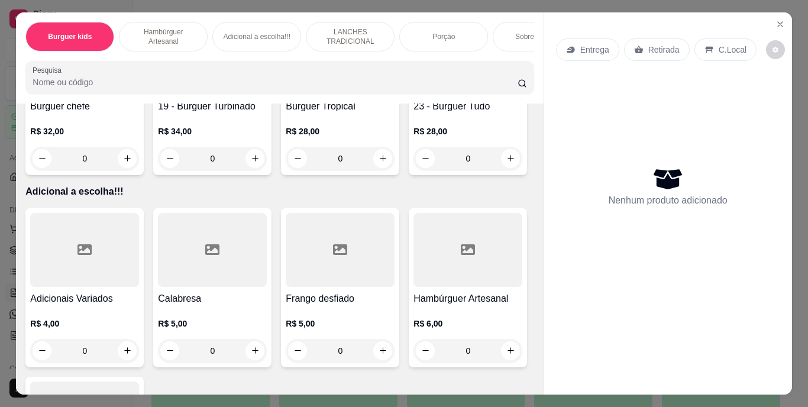
scroll to position [1123, 0]
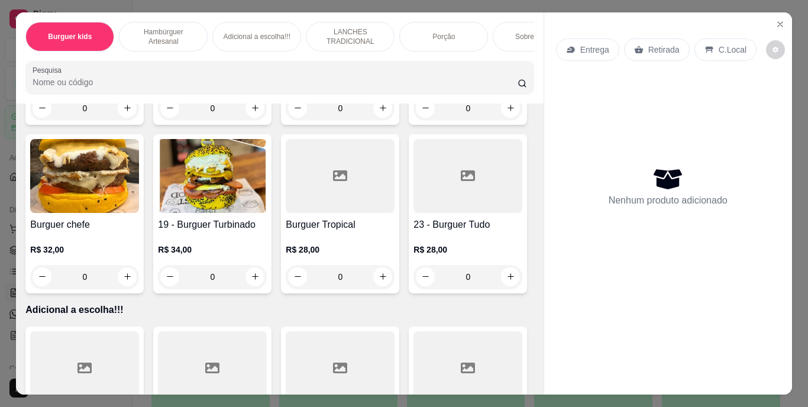
type input "1"
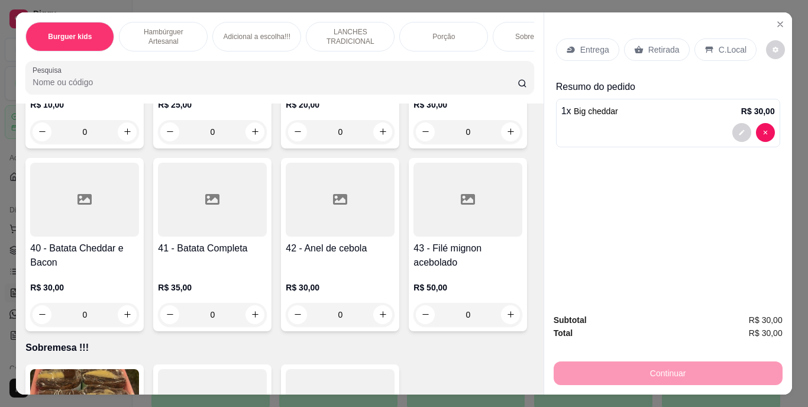
scroll to position [2543, 0]
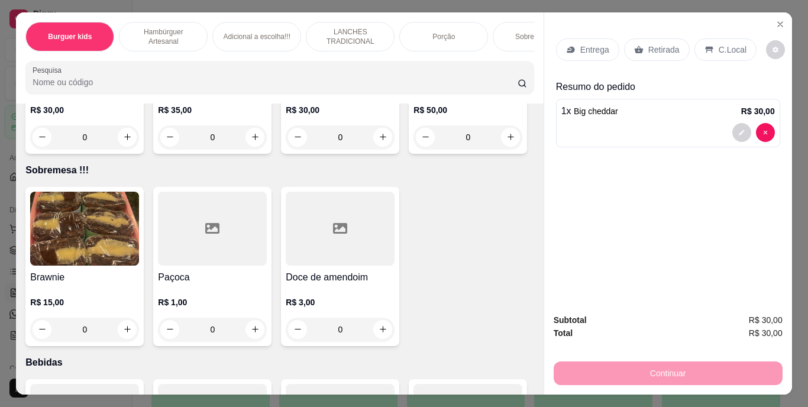
type input "1"
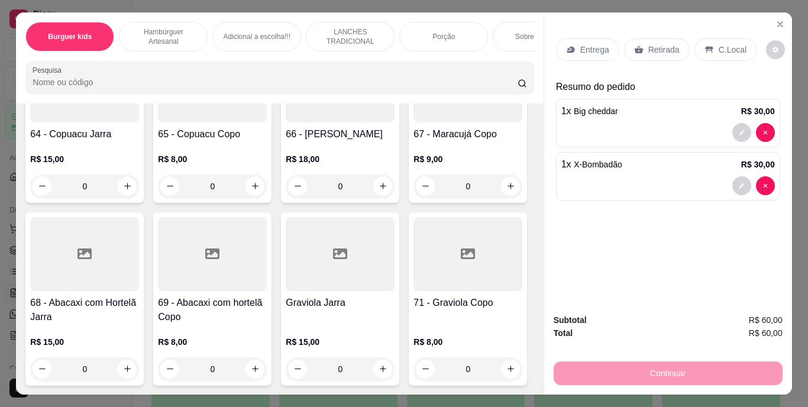
scroll to position [4730, 0]
click at [252, 21] on icon "increase-product-quantity" at bounding box center [255, 17] width 7 height 7
type input "1"
click at [506, 190] on icon "increase-product-quantity" at bounding box center [510, 185] width 9 height 9
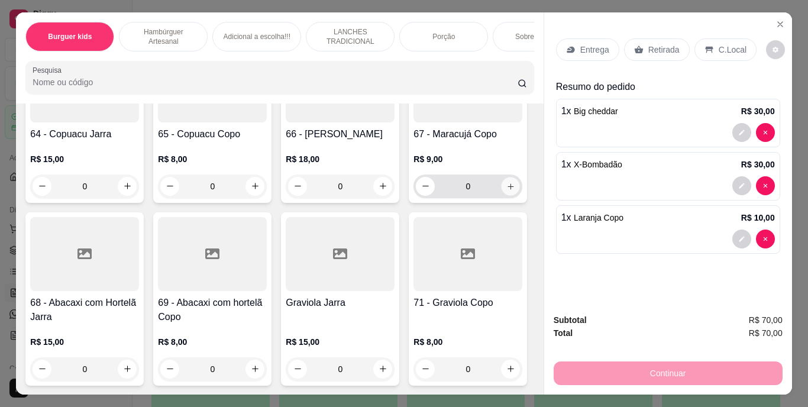
type input "1"
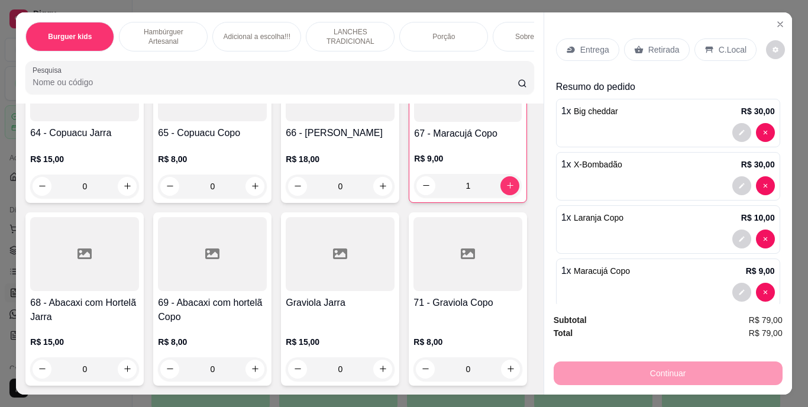
click at [672, 38] on div "Retirada" at bounding box center [657, 49] width 66 height 22
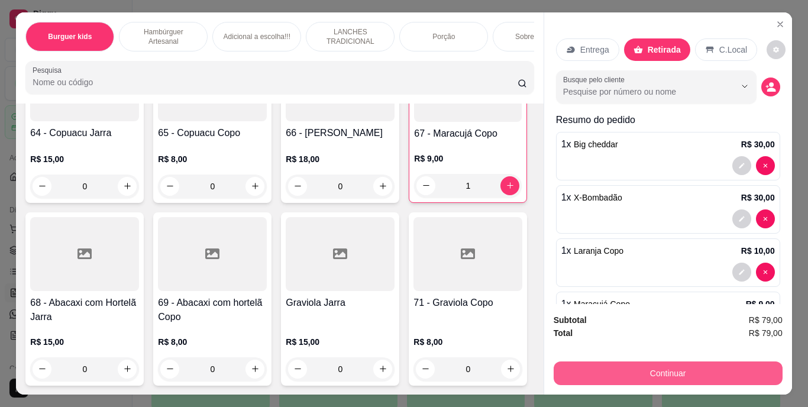
click at [669, 361] on button "Continuar" at bounding box center [667, 373] width 229 height 24
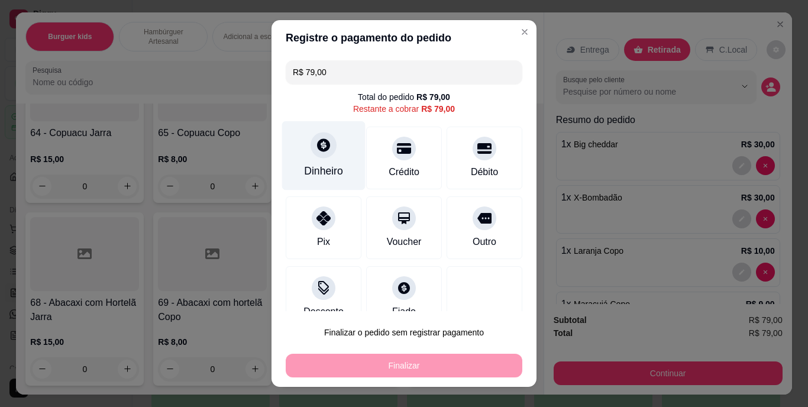
click at [325, 154] on div at bounding box center [323, 145] width 26 height 26
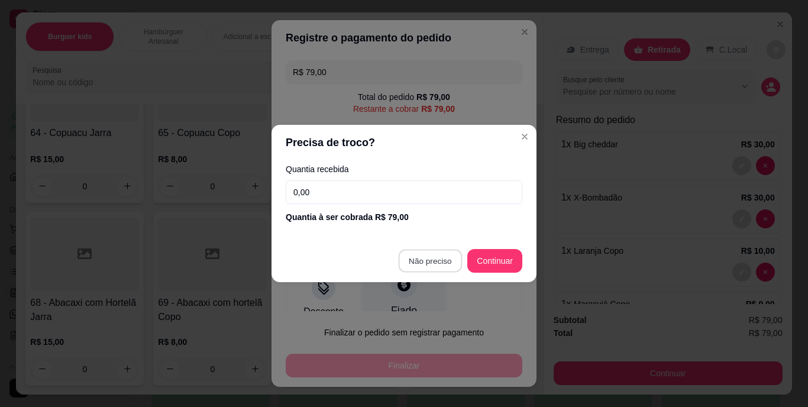
type input "R$ 0,00"
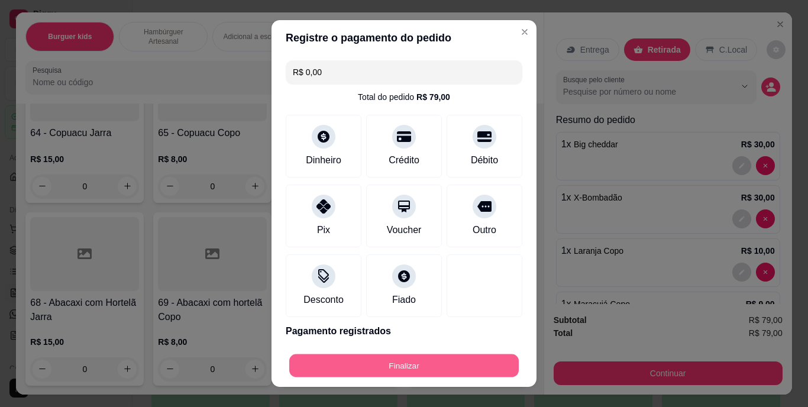
click at [448, 359] on button "Finalizar" at bounding box center [403, 365] width 229 height 23
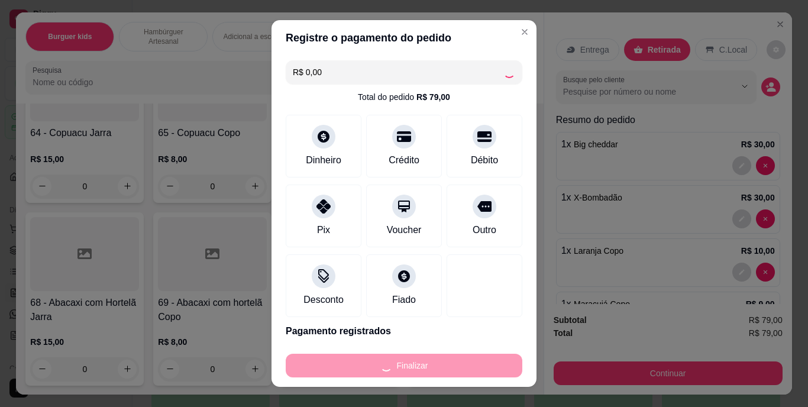
type input "0"
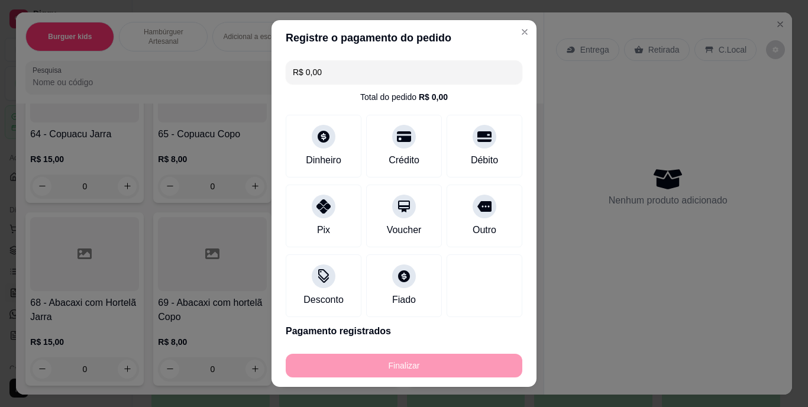
type input "-R$ 79,00"
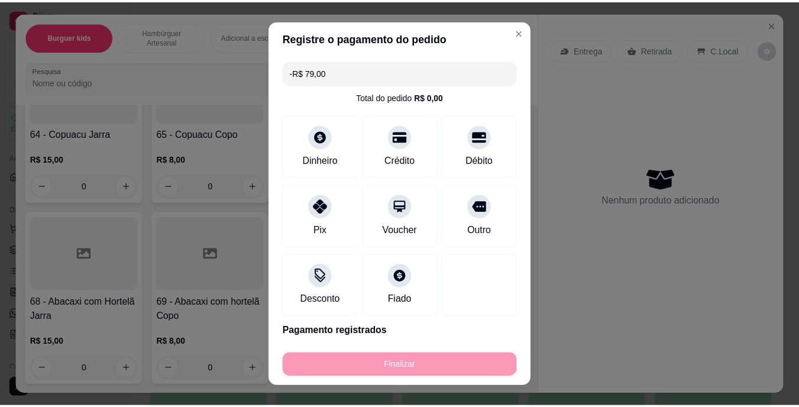
scroll to position [5023, 0]
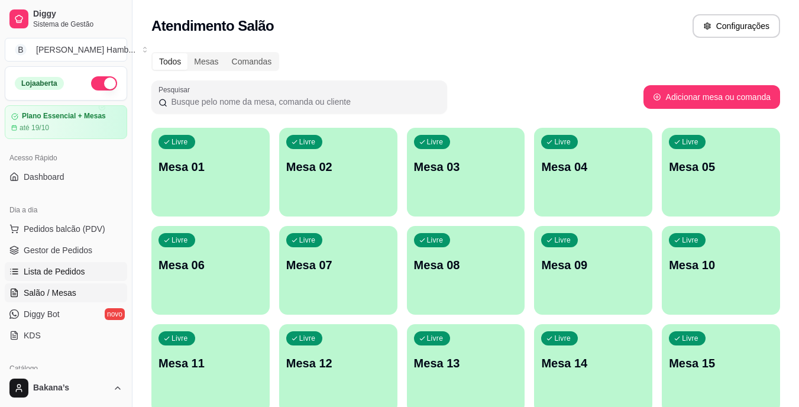
click at [87, 265] on link "Lista de Pedidos" at bounding box center [66, 271] width 122 height 19
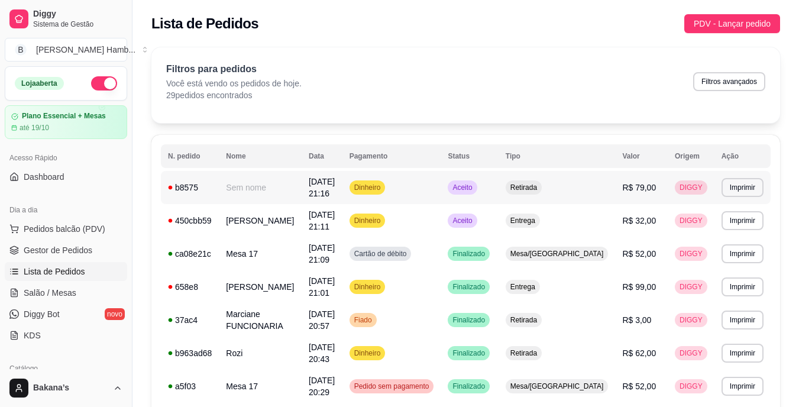
click at [627, 196] on td "R$ 79,00" at bounding box center [641, 187] width 53 height 33
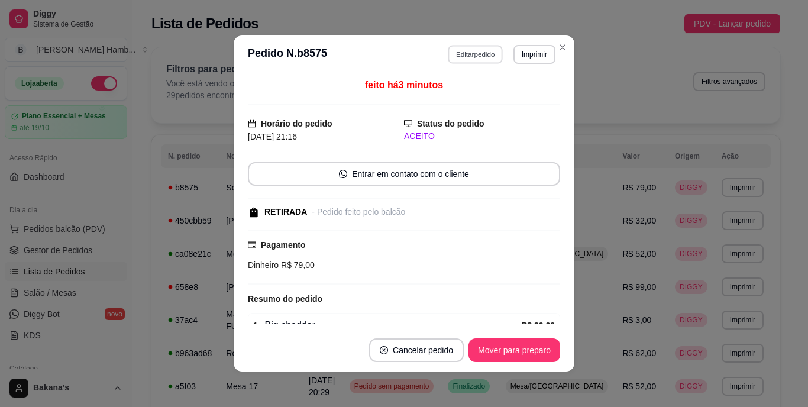
click at [465, 58] on button "Editar pedido" at bounding box center [475, 54] width 55 height 18
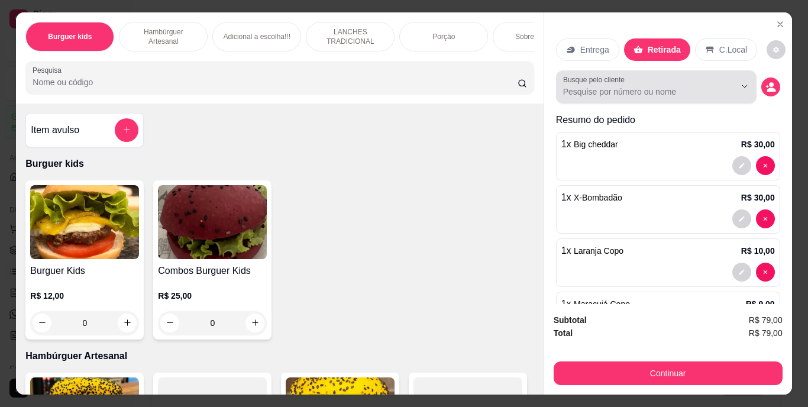
click at [723, 82] on icon "Show suggestions" at bounding box center [727, 86] width 9 height 9
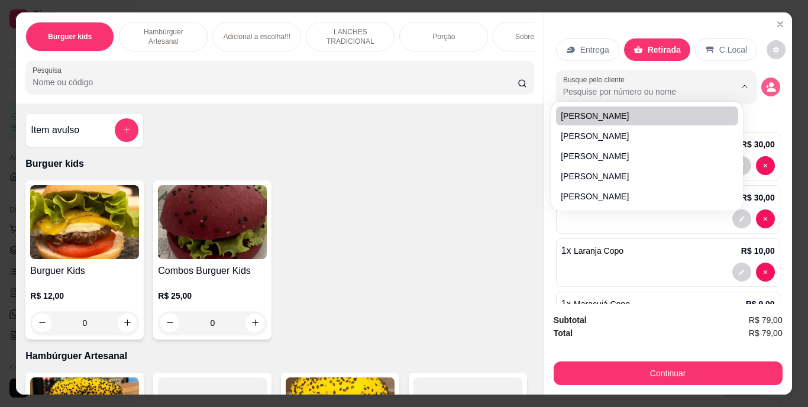
click at [765, 82] on icon "decrease-product-quantity" at bounding box center [770, 87] width 11 height 11
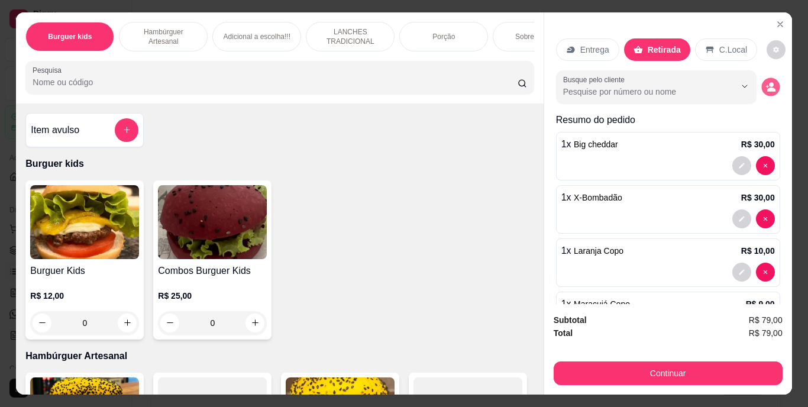
click at [765, 82] on icon "decrease-product-quantity" at bounding box center [770, 87] width 10 height 10
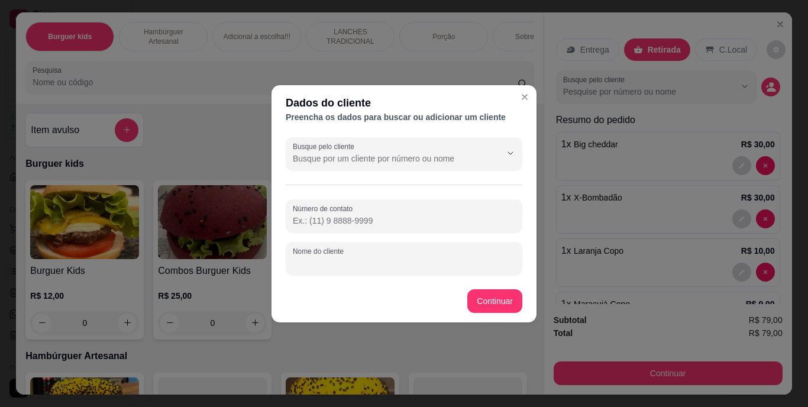
click at [469, 258] on input "Nome do cliente" at bounding box center [404, 263] width 222 height 12
type input "SUELLEN"
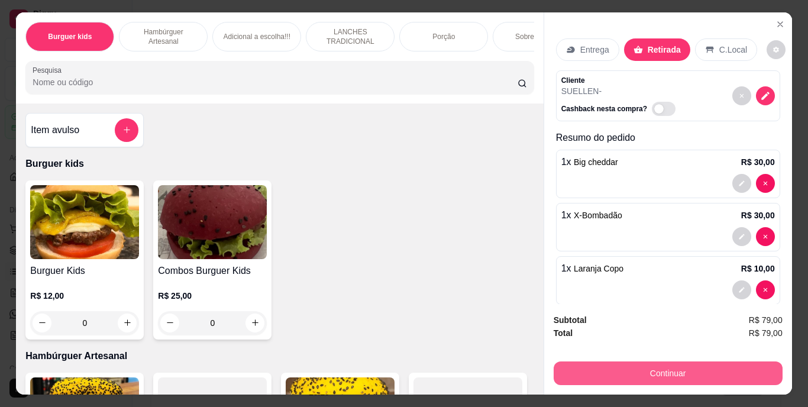
click at [594, 361] on button "Continuar" at bounding box center [667, 373] width 229 height 24
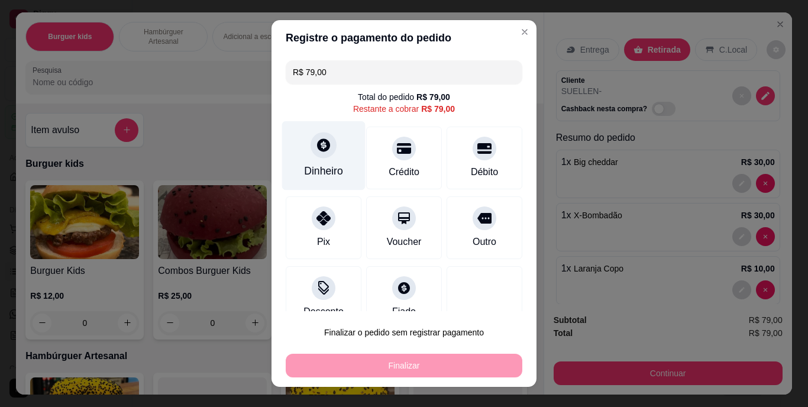
click at [317, 147] on icon at bounding box center [323, 145] width 13 height 13
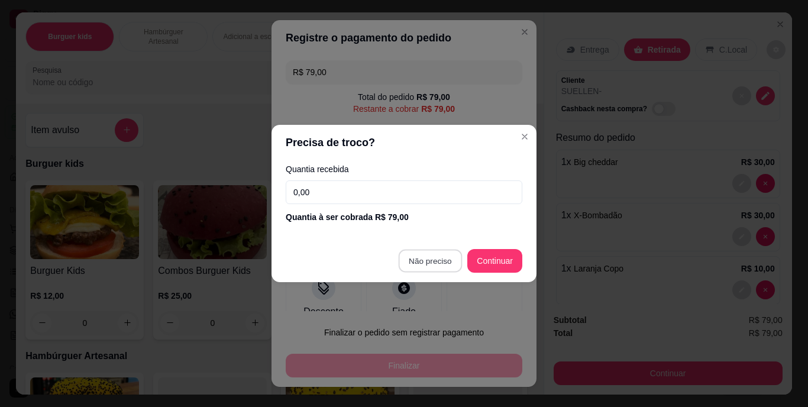
type input "R$ 0,00"
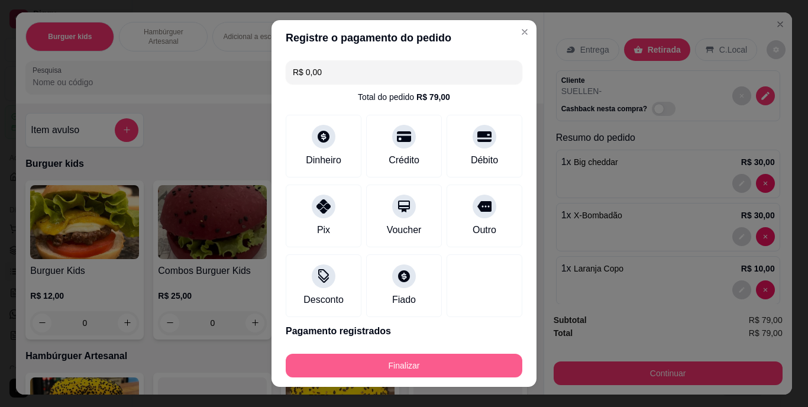
click at [417, 361] on button "Finalizar" at bounding box center [404, 366] width 236 height 24
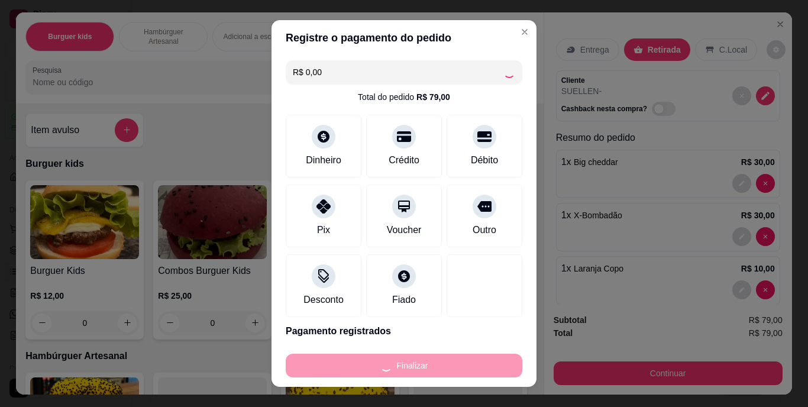
type input "0"
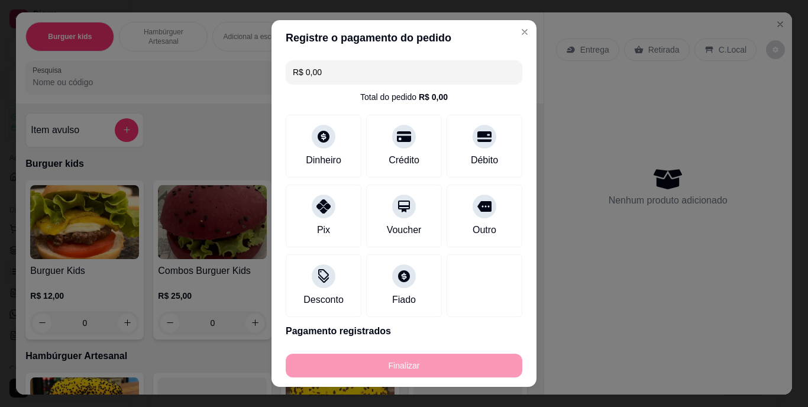
type input "-R$ 79,00"
